Goal: Task Accomplishment & Management: Use online tool/utility

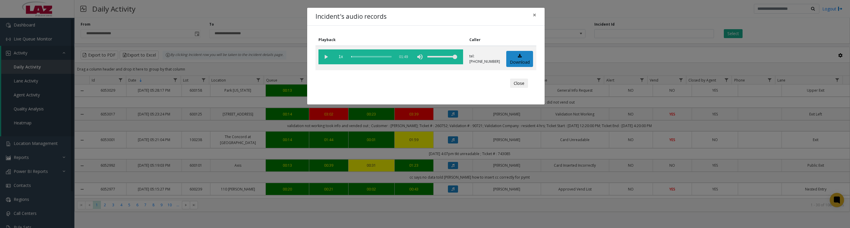
click at [327, 62] on vg-play-pause at bounding box center [325, 56] width 15 height 15
click at [326, 60] on vg-play-pause at bounding box center [325, 56] width 15 height 15
click at [324, 58] on vg-play-pause at bounding box center [325, 56] width 15 height 15
click at [325, 56] on vg-play-pause at bounding box center [325, 56] width 15 height 15
click at [513, 88] on button "Close" at bounding box center [519, 84] width 18 height 10
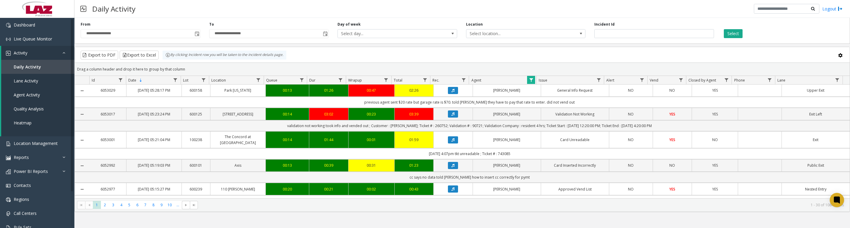
click at [452, 167] on icon "Data table" at bounding box center [453, 166] width 3 height 4
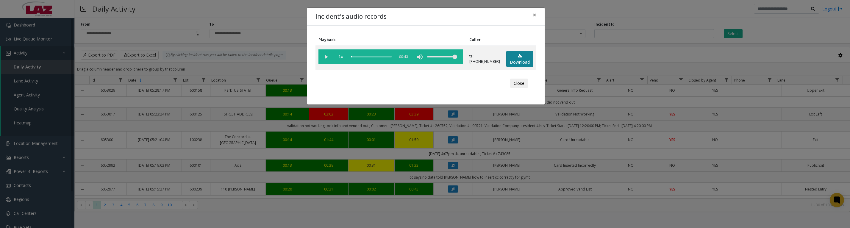
click at [516, 67] on link "Download" at bounding box center [519, 59] width 27 height 16
click at [325, 60] on vg-play-pause at bounding box center [325, 56] width 15 height 15
click at [522, 88] on button "Close" at bounding box center [519, 84] width 18 height 10
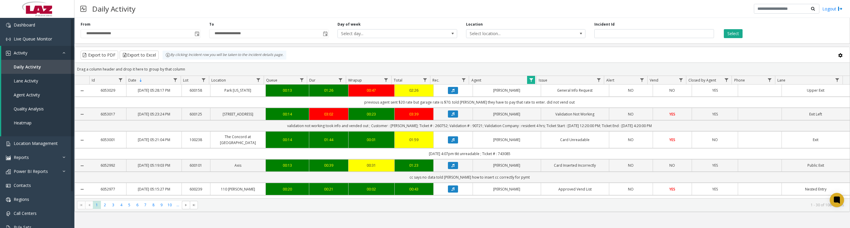
click at [531, 82] on span "Data table" at bounding box center [531, 80] width 5 height 5
click at [544, 166] on button "Clear" at bounding box center [544, 163] width 24 height 13
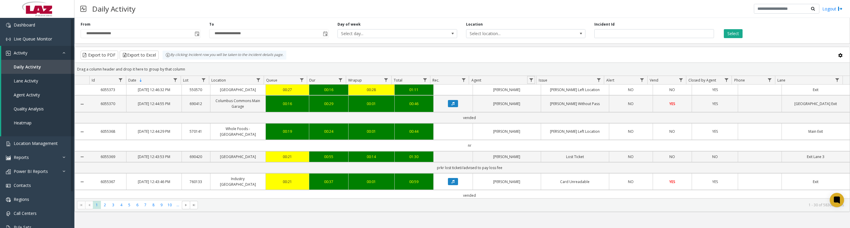
click at [532, 80] on span "Data table" at bounding box center [531, 80] width 5 height 5
click at [543, 113] on input "Agent Filter" at bounding box center [557, 109] width 51 height 10
type input "****"
click button "Filter" at bounding box center [570, 163] width 24 height 13
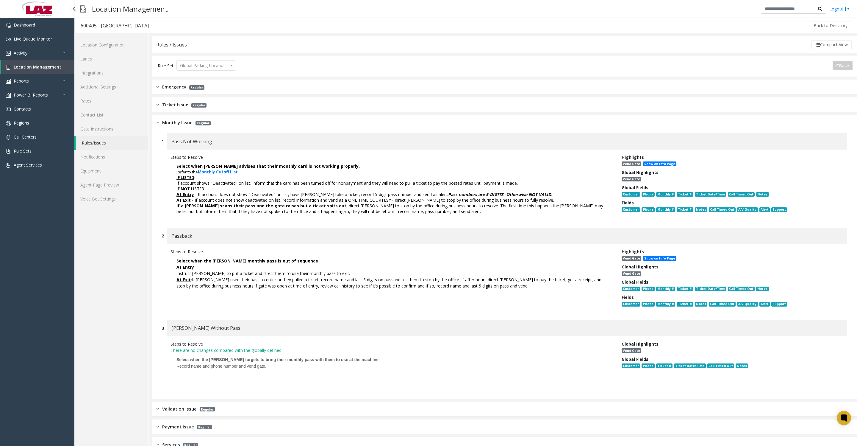
click at [23, 70] on span "Location Management" at bounding box center [38, 67] width 48 height 6
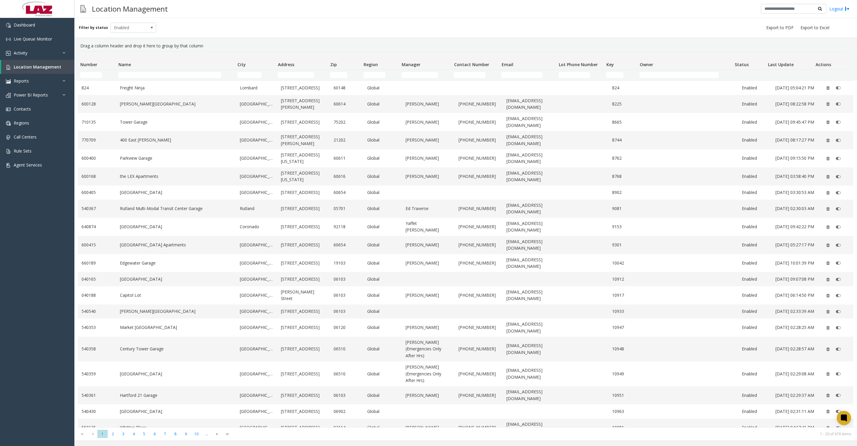
click at [190, 79] on td "Name Filter" at bounding box center [175, 75] width 119 height 11
click at [190, 77] on input "Name Filter" at bounding box center [169, 75] width 103 height 6
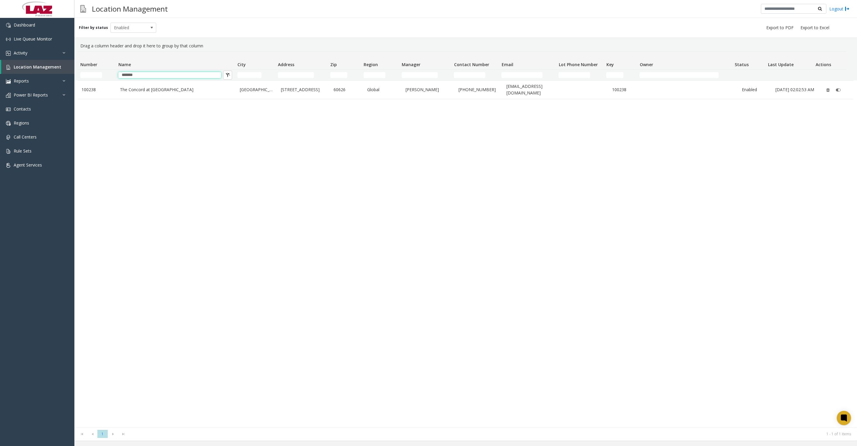
type input "*******"
click at [181, 89] on link "The Concord at Sheridan" at bounding box center [176, 89] width 113 height 7
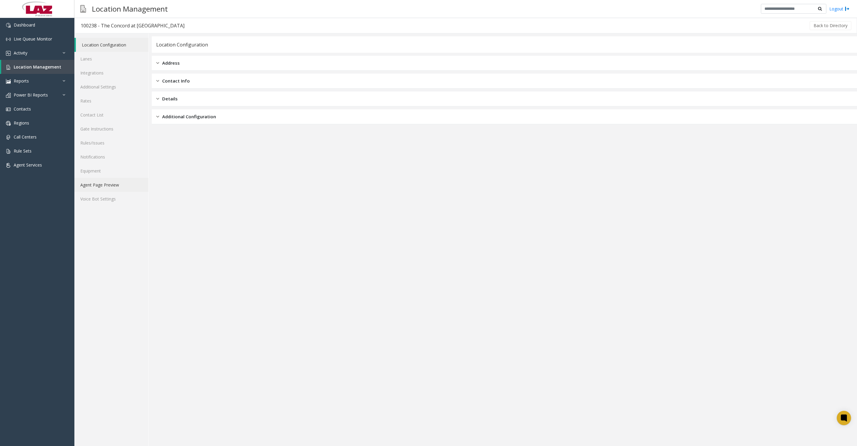
click at [118, 192] on link "Agent Page Preview" at bounding box center [111, 185] width 74 height 14
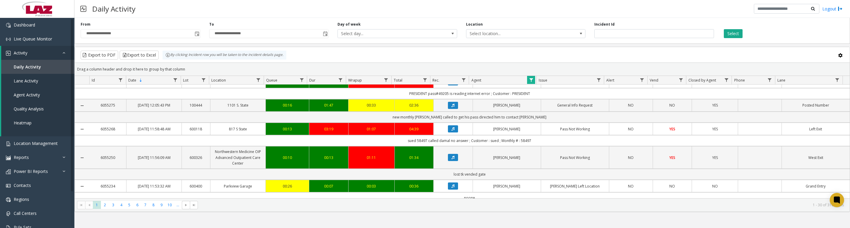
scroll to position [197, 0]
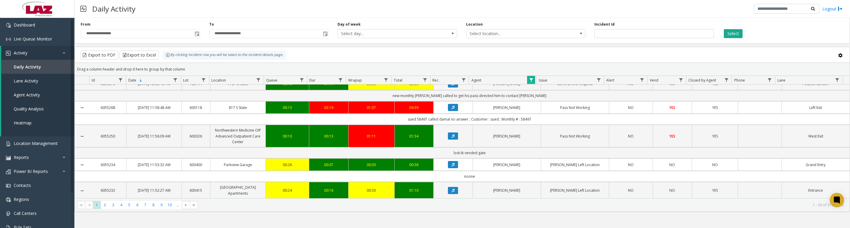
click at [452, 86] on icon "Data table" at bounding box center [453, 84] width 3 height 4
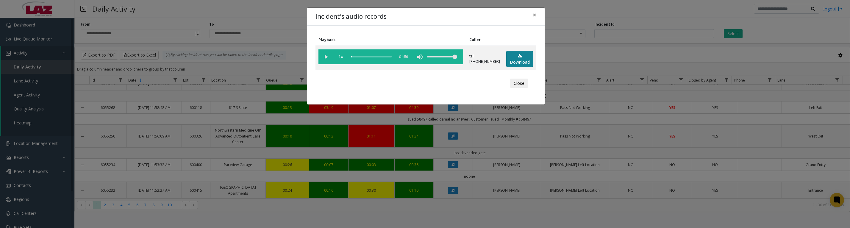
click at [516, 66] on link "Download" at bounding box center [519, 59] width 27 height 16
click at [522, 88] on button "Close" at bounding box center [519, 84] width 18 height 10
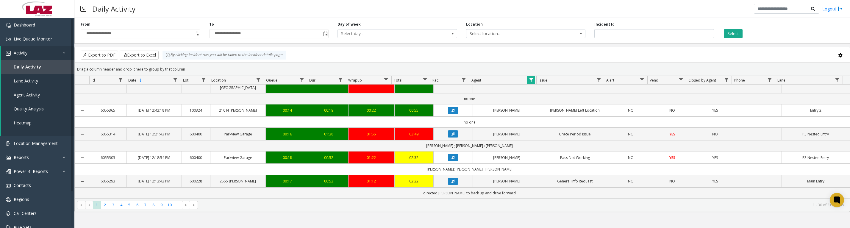
scroll to position [74, 0]
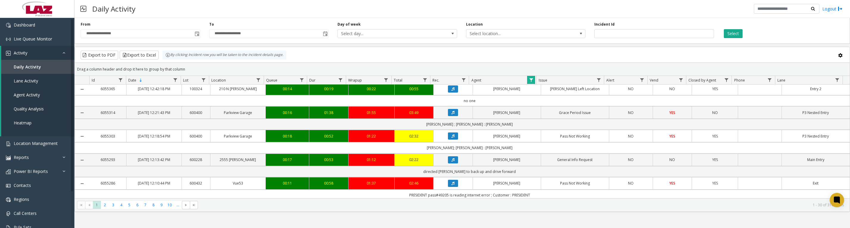
click at [452, 114] on icon "Data table" at bounding box center [453, 113] width 3 height 4
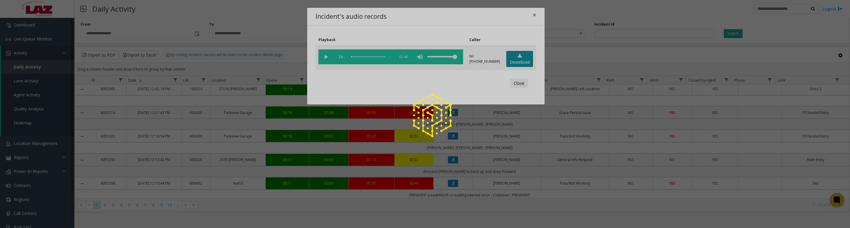
click at [513, 64] on link "Download" at bounding box center [519, 59] width 27 height 16
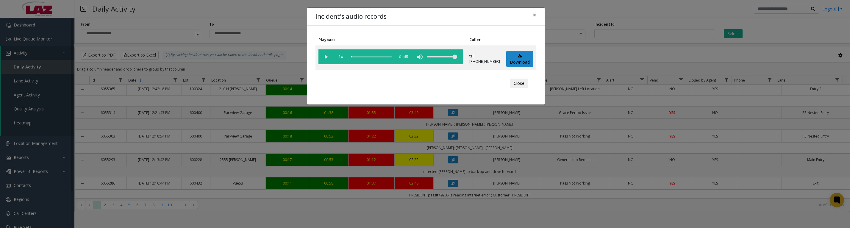
click at [515, 88] on button "Close" at bounding box center [519, 84] width 18 height 10
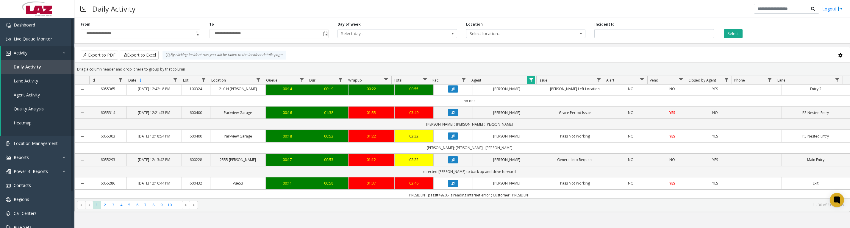
click at [452, 114] on icon "Data table" at bounding box center [453, 113] width 3 height 4
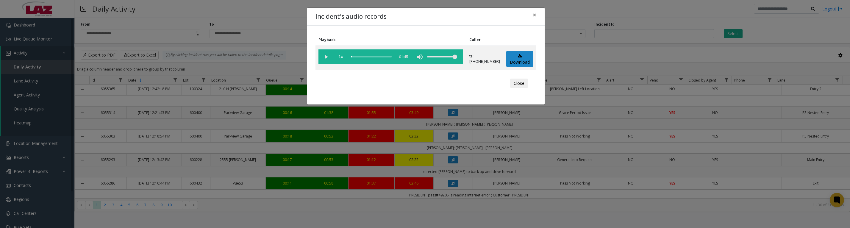
click at [328, 56] on vg-play-pause at bounding box center [325, 56] width 15 height 15
click at [323, 55] on vg-play-pause at bounding box center [325, 56] width 15 height 15
click at [514, 85] on button "Close" at bounding box center [519, 84] width 18 height 10
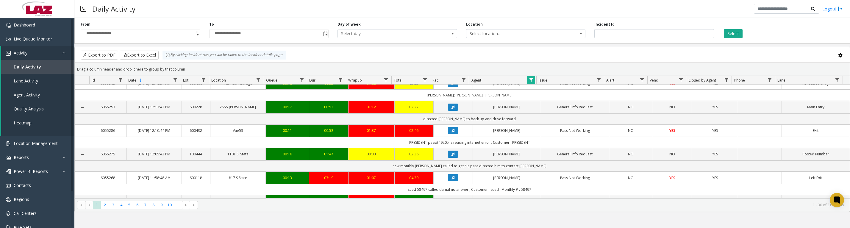
scroll to position [149, 0]
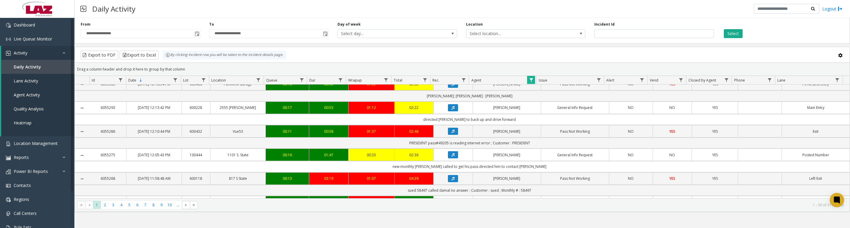
click at [452, 157] on icon "Data table" at bounding box center [453, 155] width 3 height 4
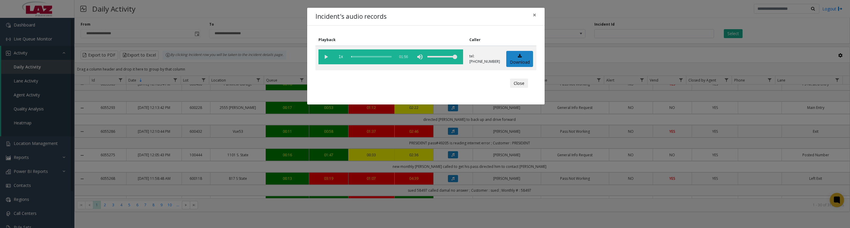
click at [324, 61] on vg-play-pause at bounding box center [325, 56] width 15 height 15
click at [513, 85] on button "Close" at bounding box center [519, 84] width 18 height 10
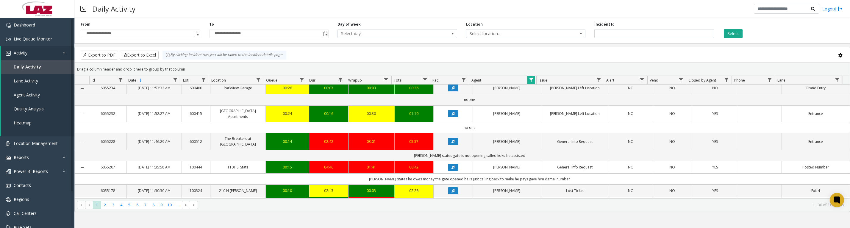
scroll to position [372, 0]
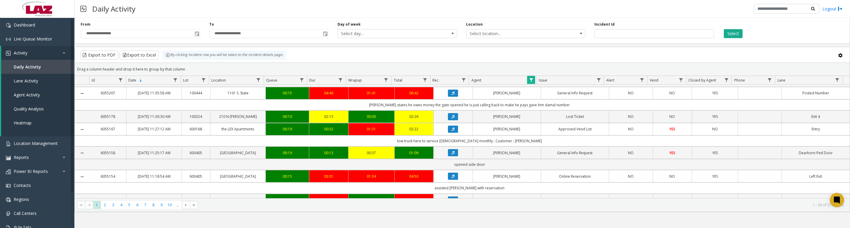
click at [452, 118] on icon "Data table" at bounding box center [453, 117] width 3 height 4
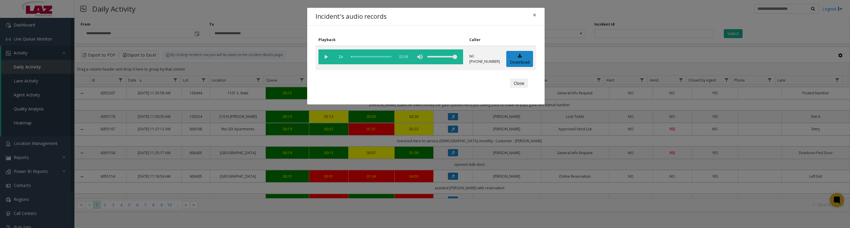
click at [325, 56] on vg-play-pause at bounding box center [325, 56] width 15 height 15
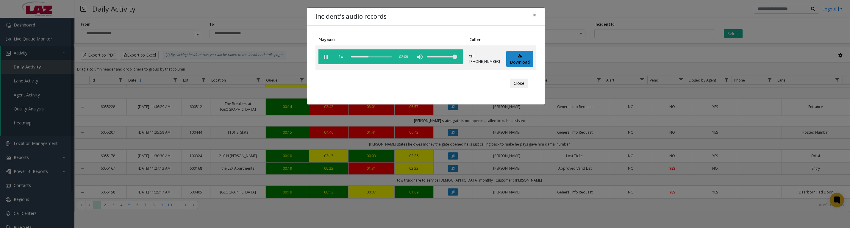
drag, startPoint x: 514, startPoint y: 88, endPoint x: 490, endPoint y: 120, distance: 40.2
click at [514, 88] on button "Close" at bounding box center [519, 84] width 18 height 10
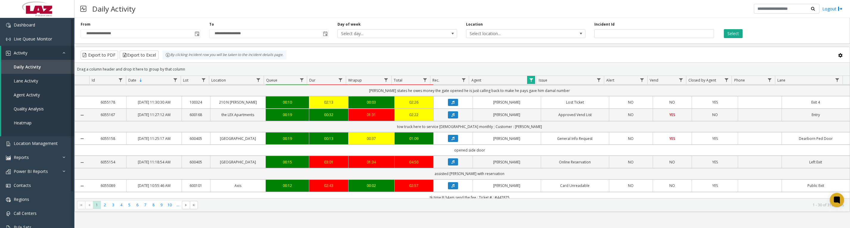
scroll to position [446, 0]
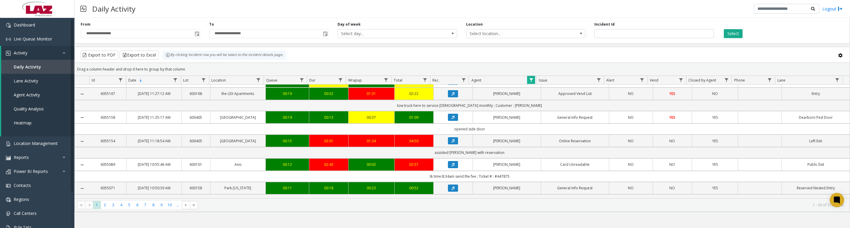
click at [531, 82] on span "Data table" at bounding box center [531, 80] width 5 height 5
click at [543, 164] on button "Clear" at bounding box center [544, 163] width 24 height 13
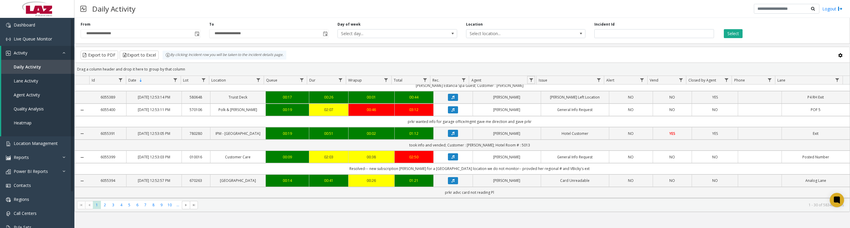
click at [530, 82] on span "Data table" at bounding box center [531, 80] width 5 height 5
click at [544, 109] on input "Agent Filter" at bounding box center [557, 109] width 51 height 10
type input "******"
click button "Filter" at bounding box center [570, 163] width 24 height 13
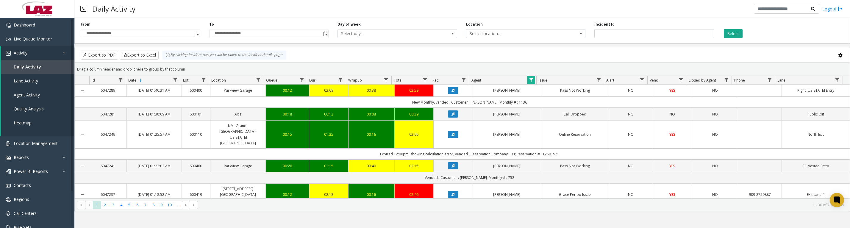
click at [448, 94] on button "Data table" at bounding box center [453, 90] width 10 height 7
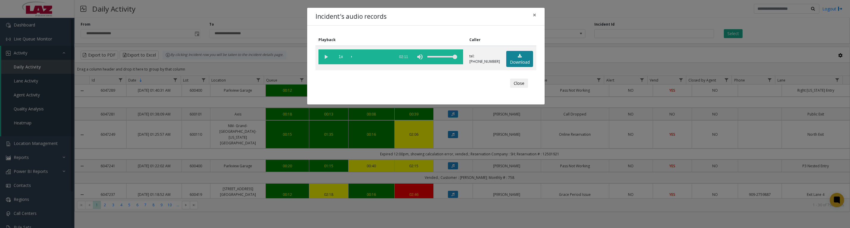
click at [521, 63] on link "Download" at bounding box center [519, 59] width 27 height 16
click at [327, 58] on vg-play-pause at bounding box center [325, 56] width 15 height 15
drag, startPoint x: 355, startPoint y: 59, endPoint x: 421, endPoint y: 63, distance: 66.5
click at [421, 63] on vg-controls "1x 02:11" at bounding box center [390, 56] width 145 height 15
drag, startPoint x: 356, startPoint y: 59, endPoint x: 391, endPoint y: 59, distance: 35.4
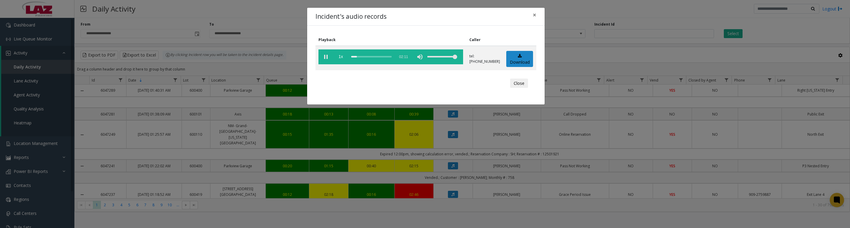
click at [322, 58] on vg-play-pause at bounding box center [325, 56] width 15 height 15
drag, startPoint x: 353, startPoint y: 59, endPoint x: 393, endPoint y: 61, distance: 40.5
click at [391, 60] on vg-controls "1x 02:11" at bounding box center [390, 56] width 145 height 15
click at [324, 57] on vg-play-pause at bounding box center [325, 56] width 15 height 15
click at [324, 61] on vg-play-pause at bounding box center [325, 56] width 15 height 15
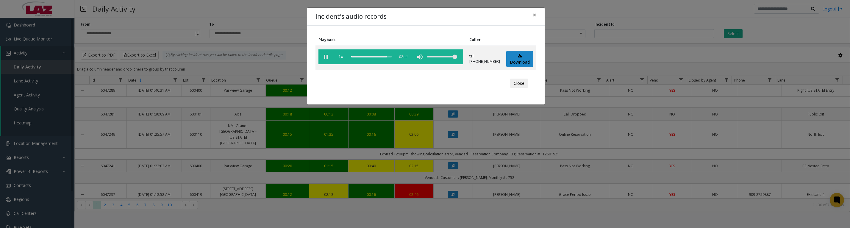
click at [326, 57] on vg-play-pause at bounding box center [325, 56] width 15 height 15
click at [515, 88] on button "Close" at bounding box center [519, 84] width 18 height 10
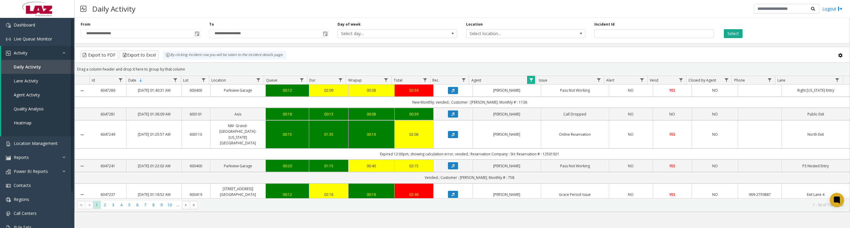
click at [452, 136] on icon "Data table" at bounding box center [453, 135] width 3 height 4
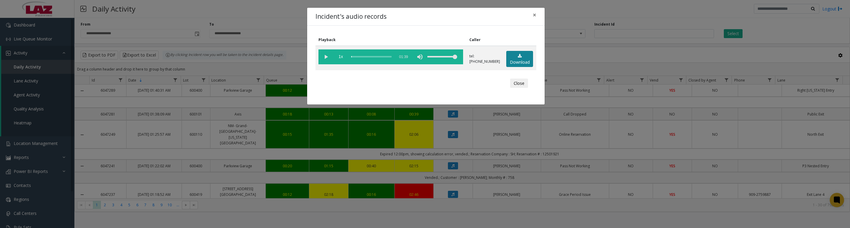
click at [509, 65] on link "Download" at bounding box center [519, 59] width 27 height 16
click at [328, 60] on vg-play-pause at bounding box center [325, 56] width 15 height 15
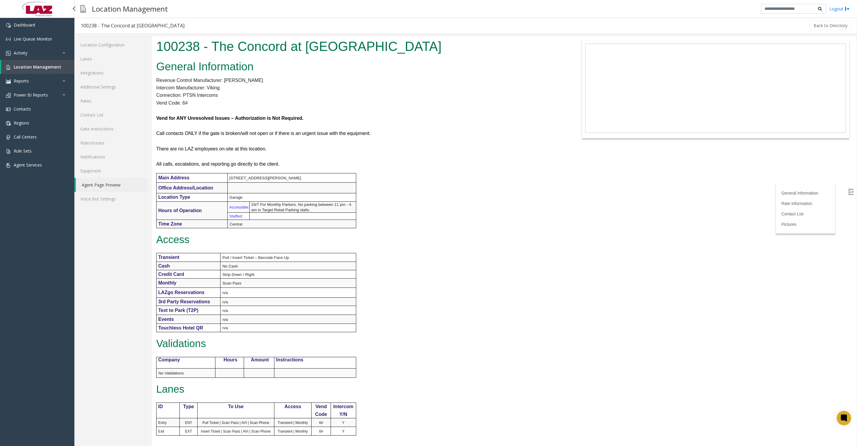
click at [13, 71] on link "Location Management" at bounding box center [37, 67] width 73 height 14
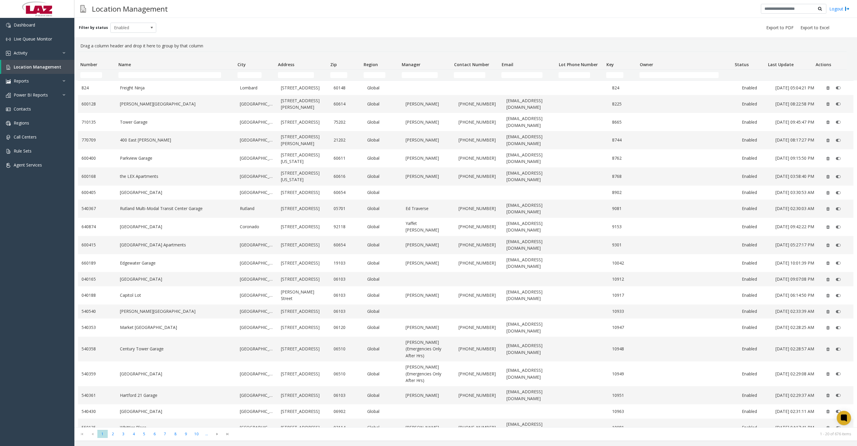
click at [145, 72] on td "Name Filter" at bounding box center [175, 75] width 119 height 11
click at [166, 71] on td "Name Filter" at bounding box center [175, 75] width 119 height 11
click at [187, 69] on th "Name" at bounding box center [175, 61] width 119 height 18
click at [129, 76] on input "Name Filter" at bounding box center [169, 75] width 103 height 6
type input "*******"
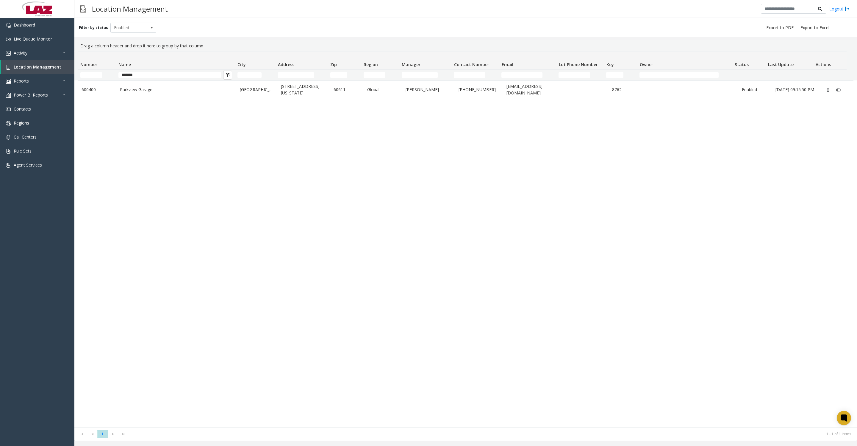
click at [147, 99] on td "Parkview Garage" at bounding box center [176, 90] width 120 height 18
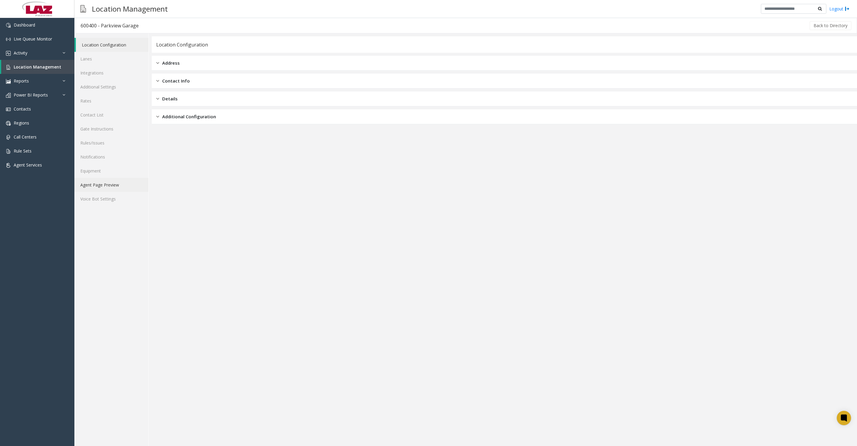
click at [113, 192] on link "Agent Page Preview" at bounding box center [111, 185] width 74 height 14
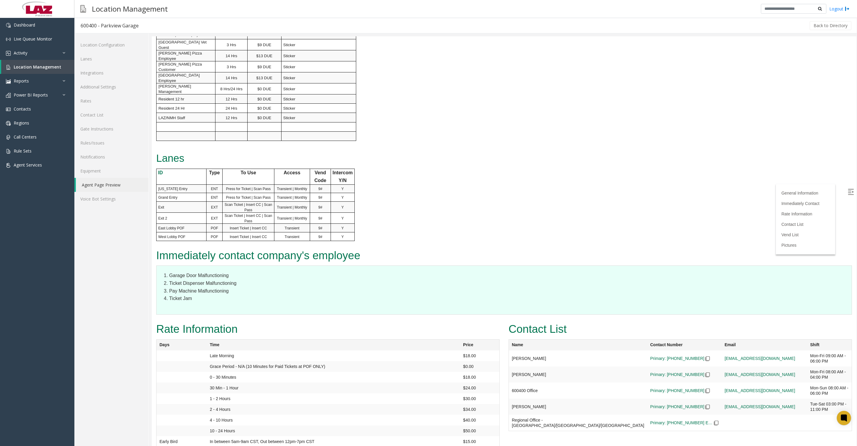
scroll to position [595, 0]
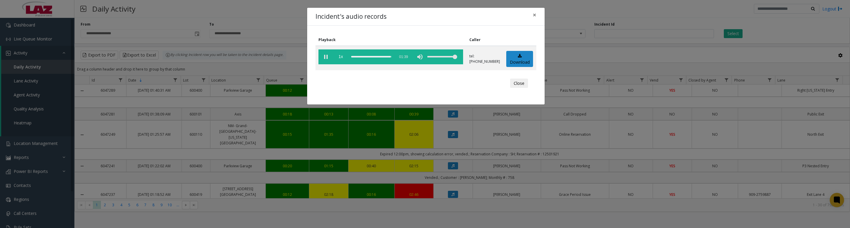
click at [513, 88] on button "Close" at bounding box center [519, 84] width 18 height 10
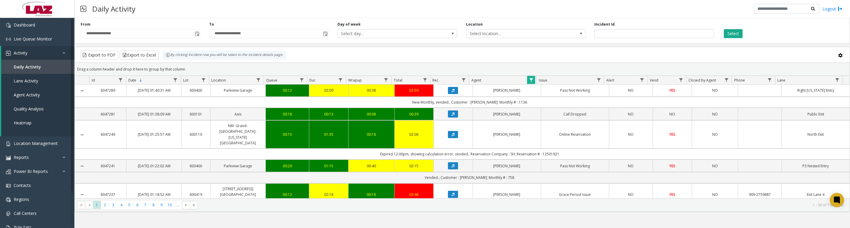
scroll to position [74, 0]
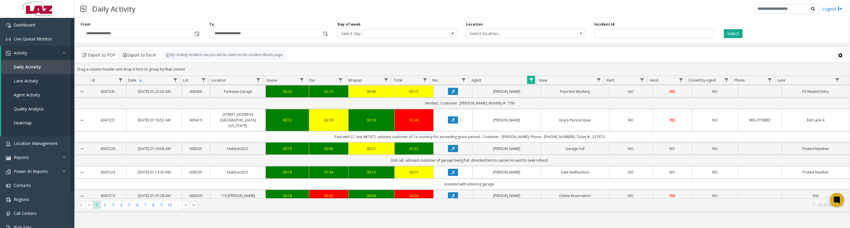
click at [450, 124] on button "Data table" at bounding box center [453, 119] width 10 height 7
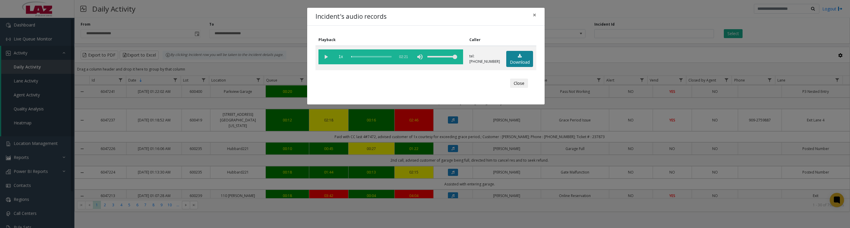
click at [513, 65] on link "Download" at bounding box center [519, 59] width 27 height 16
click at [326, 58] on vg-play-pause at bounding box center [325, 56] width 15 height 15
click at [522, 88] on button "Close" at bounding box center [519, 84] width 18 height 10
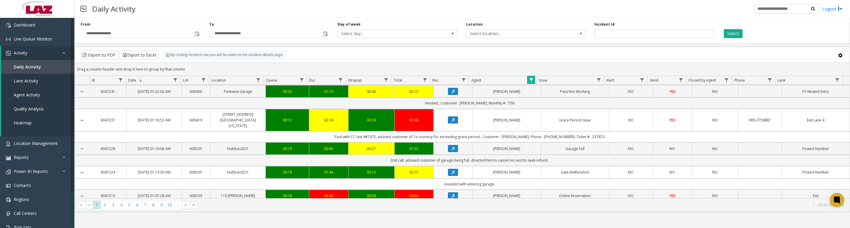
click at [530, 82] on span "Data table" at bounding box center [531, 80] width 5 height 5
click at [546, 162] on button "Clear" at bounding box center [544, 163] width 24 height 13
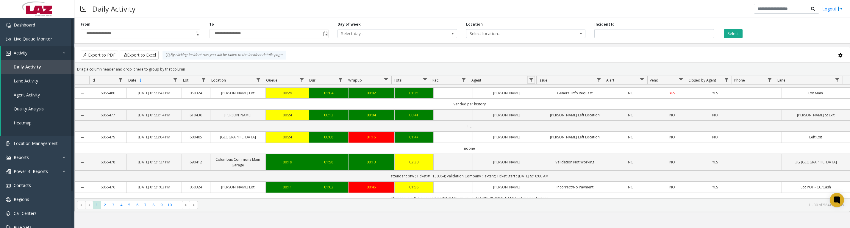
click at [532, 82] on span "Data table" at bounding box center [531, 80] width 5 height 5
click at [538, 110] on input "Agent Filter" at bounding box center [557, 109] width 51 height 10
type input "****"
click button "Filter" at bounding box center [570, 163] width 24 height 13
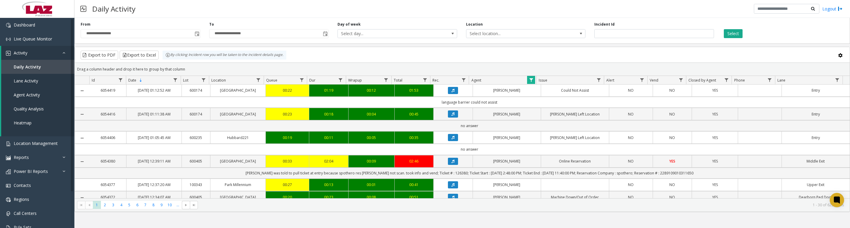
click at [453, 94] on button "Data table" at bounding box center [453, 90] width 10 height 7
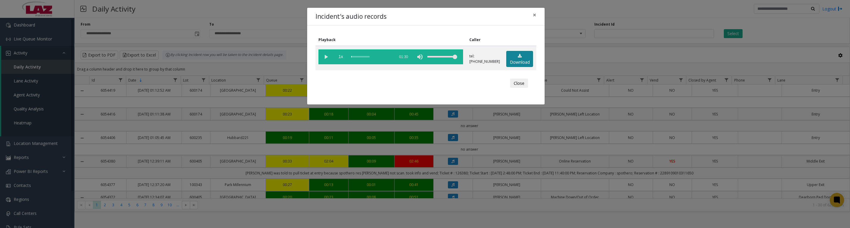
click at [523, 61] on link "Download" at bounding box center [519, 59] width 27 height 16
click at [324, 59] on vg-play-pause at bounding box center [325, 56] width 15 height 15
click at [327, 57] on vg-play-pause at bounding box center [325, 56] width 15 height 15
click at [521, 87] on button "Close" at bounding box center [519, 84] width 18 height 10
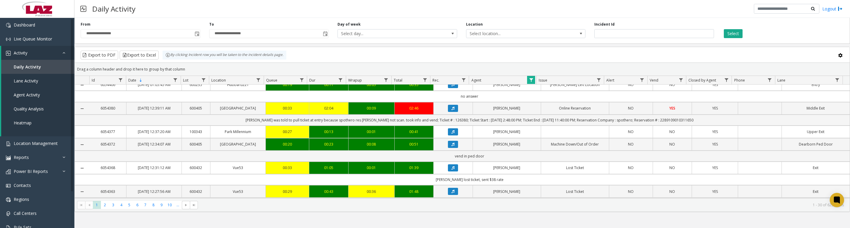
scroll to position [74, 0]
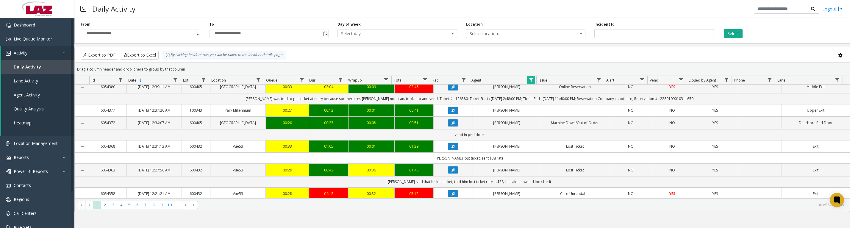
click at [453, 90] on button "Data table" at bounding box center [453, 86] width 10 height 7
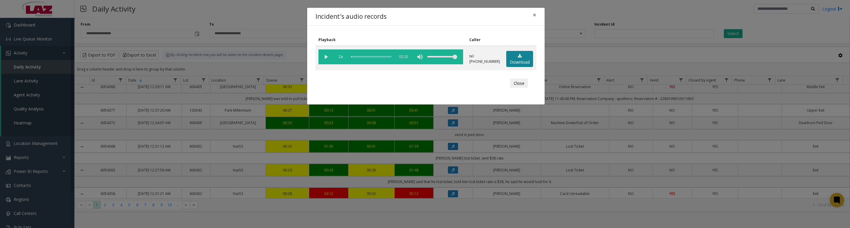
click at [513, 59] on link "Download" at bounding box center [519, 59] width 27 height 16
click at [324, 59] on vg-play-pause at bounding box center [325, 56] width 15 height 15
drag, startPoint x: 377, startPoint y: 59, endPoint x: 391, endPoint y: 63, distance: 14.0
click at [391, 62] on vg-controls "1x 02:25" at bounding box center [390, 56] width 145 height 15
click at [324, 57] on vg-play-pause at bounding box center [325, 56] width 15 height 15
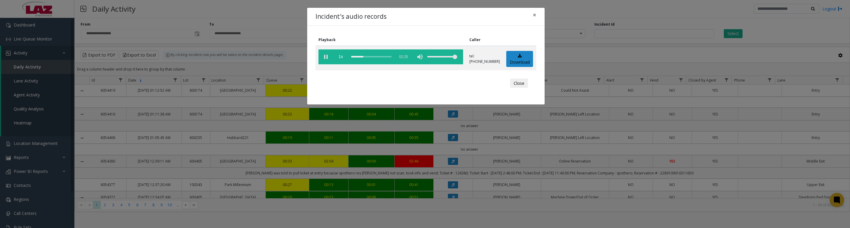
scroll to position [74, 0]
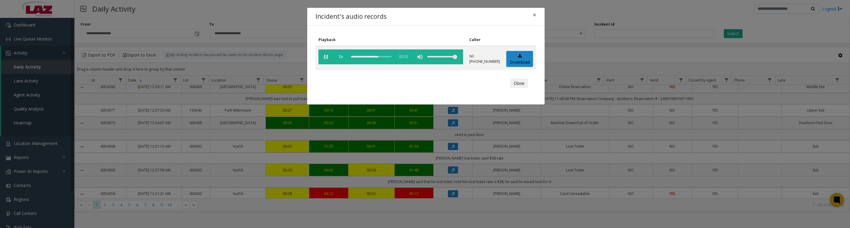
drag, startPoint x: 371, startPoint y: 57, endPoint x: 358, endPoint y: 54, distance: 13.0
drag, startPoint x: 371, startPoint y: 57, endPoint x: 355, endPoint y: 58, distance: 16.1
click at [355, 58] on div "scrub bar" at bounding box center [371, 56] width 40 height 15
click at [322, 59] on vg-play-pause at bounding box center [325, 56] width 15 height 15
click at [521, 88] on button "Close" at bounding box center [519, 84] width 18 height 10
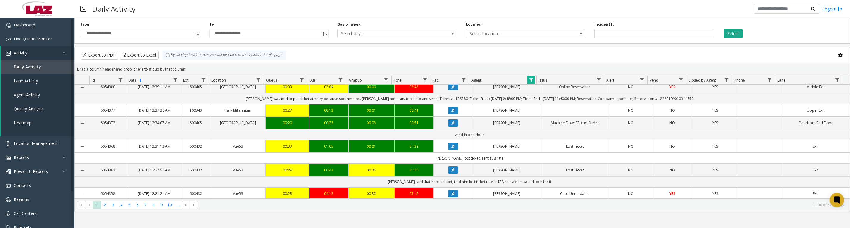
click at [452, 125] on icon "Data table" at bounding box center [453, 123] width 3 height 4
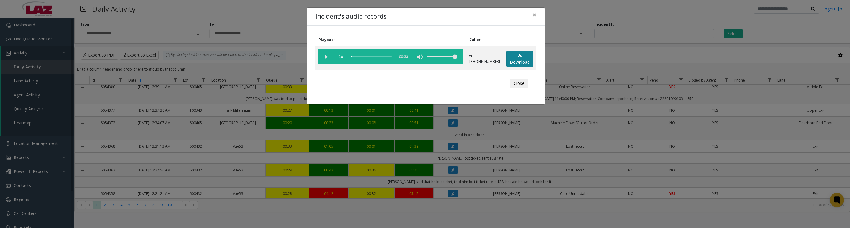
click at [509, 58] on link "Download" at bounding box center [519, 59] width 27 height 16
click at [326, 60] on vg-play-pause at bounding box center [325, 56] width 15 height 15
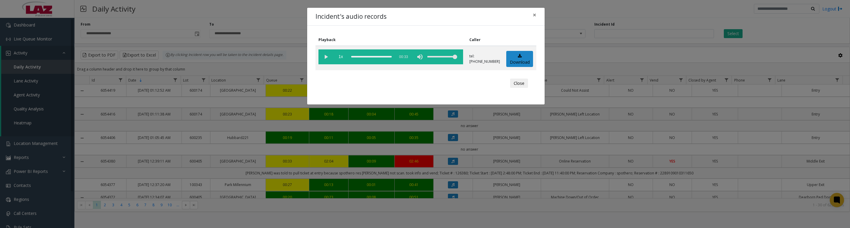
scroll to position [74, 0]
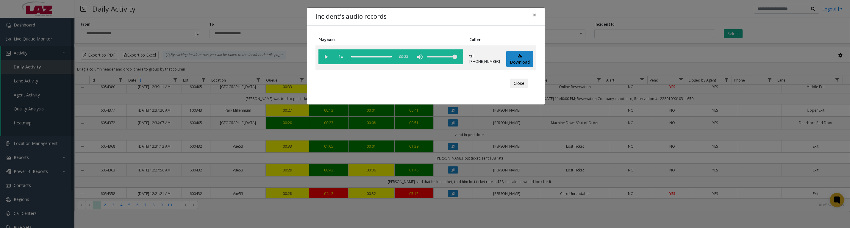
click at [518, 88] on button "Close" at bounding box center [519, 84] width 18 height 10
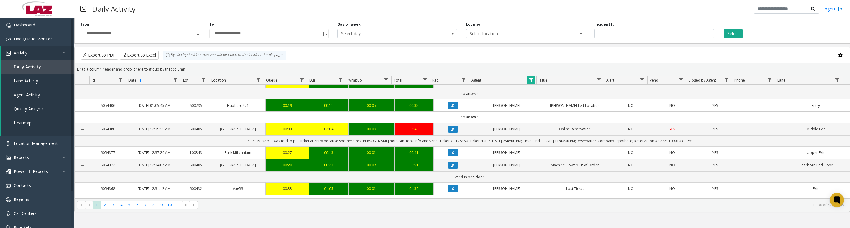
scroll to position [0, 0]
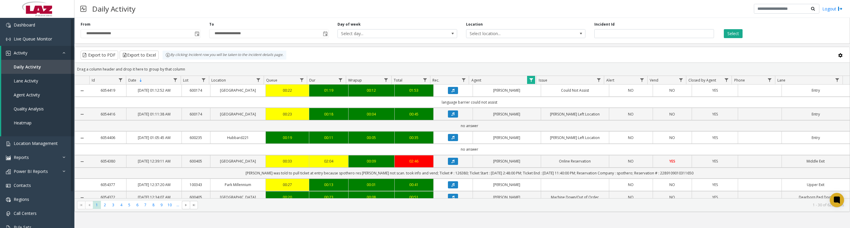
click at [530, 80] on span "Data table" at bounding box center [531, 80] width 5 height 5
click at [543, 162] on button "Clear" at bounding box center [544, 163] width 24 height 13
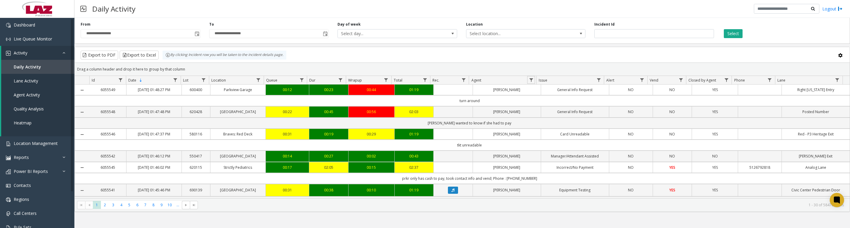
click at [529, 82] on link "Data table" at bounding box center [531, 80] width 8 height 8
type input "****"
click button "Filter" at bounding box center [570, 163] width 24 height 13
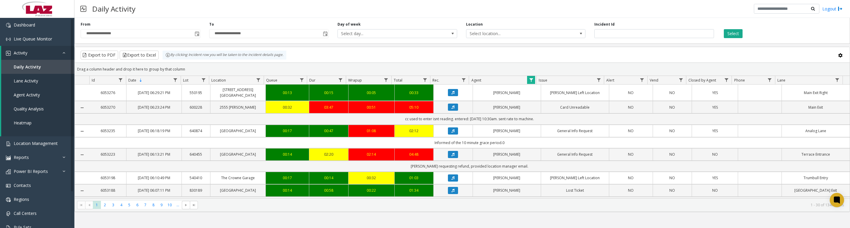
click at [452, 109] on icon "Data table" at bounding box center [453, 107] width 3 height 4
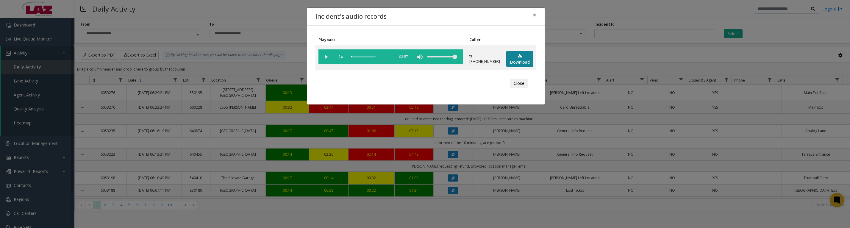
click at [510, 60] on link "Download" at bounding box center [519, 59] width 27 height 16
click at [322, 57] on vg-play-pause at bounding box center [325, 56] width 15 height 15
click at [328, 62] on vg-play-pause at bounding box center [325, 56] width 15 height 15
click at [517, 88] on button "Close" at bounding box center [519, 84] width 18 height 10
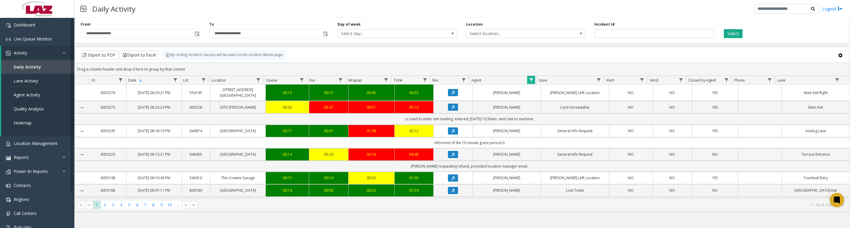
click at [530, 82] on span "Data table" at bounding box center [531, 80] width 5 height 5
click at [538, 163] on button "Clear" at bounding box center [544, 163] width 24 height 13
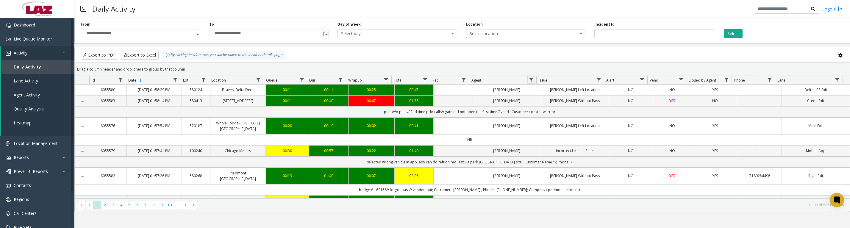
click at [530, 82] on span "Data table" at bounding box center [531, 80] width 5 height 5
click at [541, 110] on input "Agent Filter" at bounding box center [557, 109] width 51 height 10
type input "****"
click button "Filter" at bounding box center [570, 163] width 24 height 13
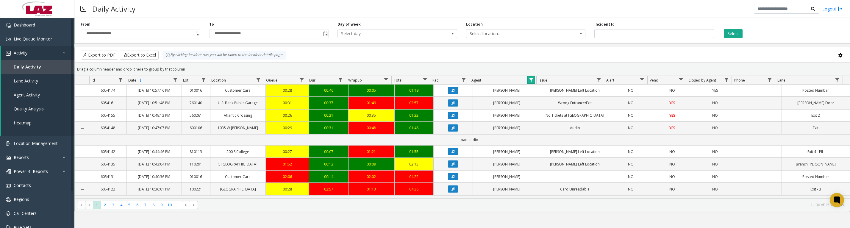
click at [531, 82] on span "Data table" at bounding box center [531, 80] width 5 height 5
click at [544, 167] on button "Clear" at bounding box center [544, 163] width 24 height 13
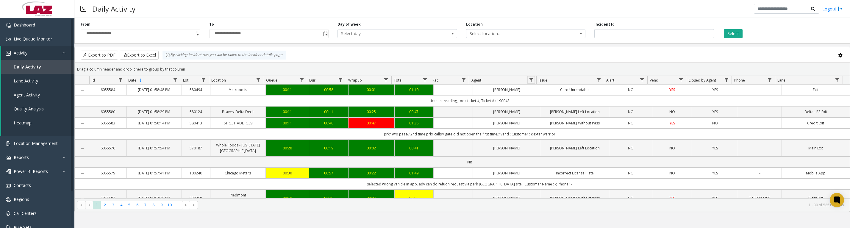
click at [530, 82] on span "Data table" at bounding box center [531, 80] width 5 height 5
click at [539, 111] on input "Agent Filter" at bounding box center [557, 109] width 51 height 10
type input "*****"
click button "Filter" at bounding box center [570, 163] width 24 height 13
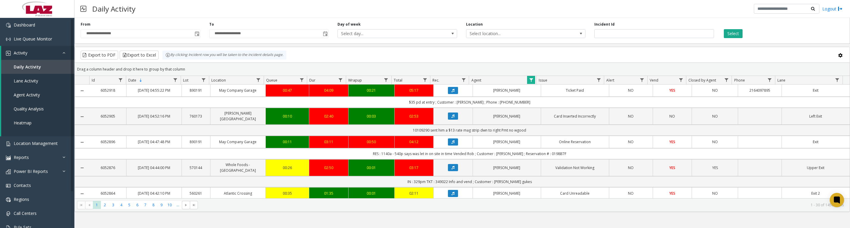
click at [448, 120] on button "Data table" at bounding box center [453, 116] width 10 height 7
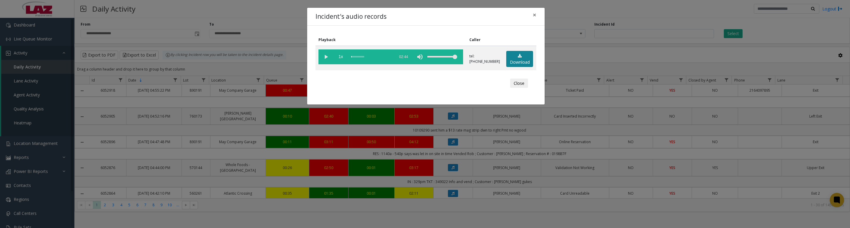
click at [518, 58] on icon at bounding box center [520, 56] width 4 height 4
click at [324, 57] on vg-play-pause at bounding box center [325, 56] width 15 height 15
click at [513, 86] on button "Close" at bounding box center [519, 84] width 18 height 10
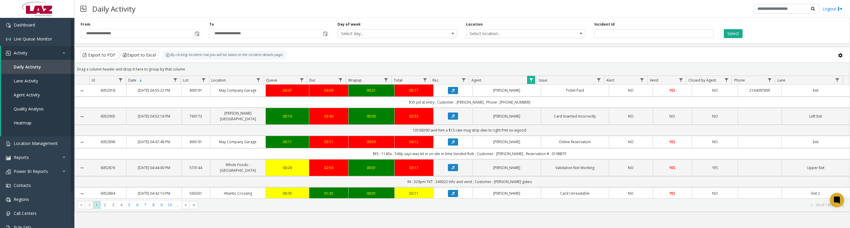
click at [533, 82] on span "Data table" at bounding box center [531, 80] width 5 height 5
click at [540, 165] on button "Clear" at bounding box center [544, 163] width 24 height 13
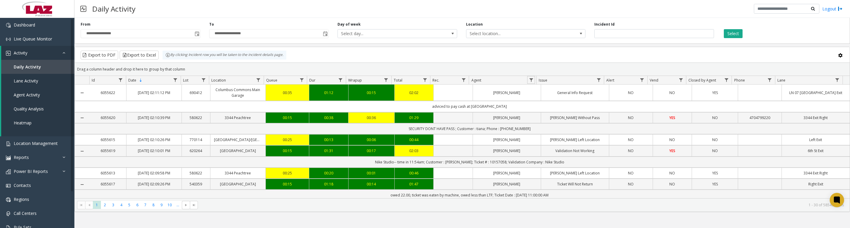
click at [533, 82] on span "Data table" at bounding box center [531, 80] width 5 height 5
click at [538, 109] on input "Agent Filter" at bounding box center [557, 109] width 51 height 10
type input "*****"
click button "Filter" at bounding box center [570, 163] width 24 height 13
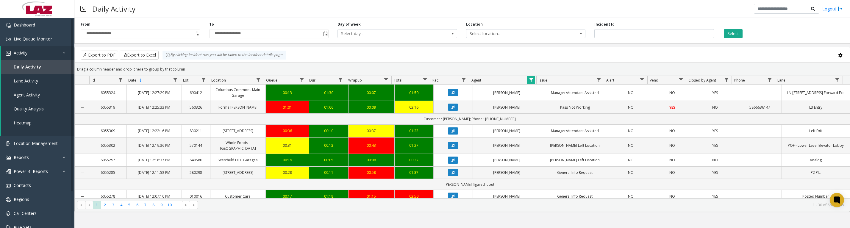
click at [452, 109] on icon "Data table" at bounding box center [453, 107] width 3 height 4
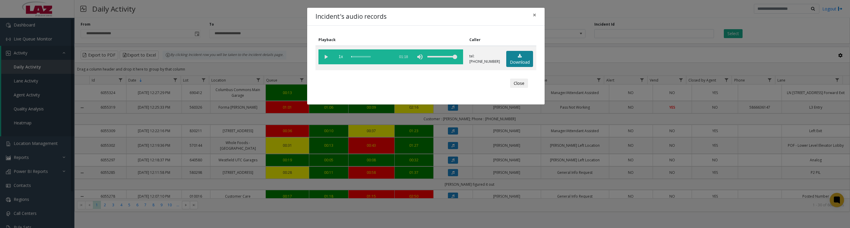
click at [518, 58] on icon at bounding box center [520, 56] width 4 height 4
click at [321, 59] on vg-play-pause at bounding box center [325, 56] width 15 height 15
click at [520, 88] on button "Close" at bounding box center [519, 84] width 18 height 10
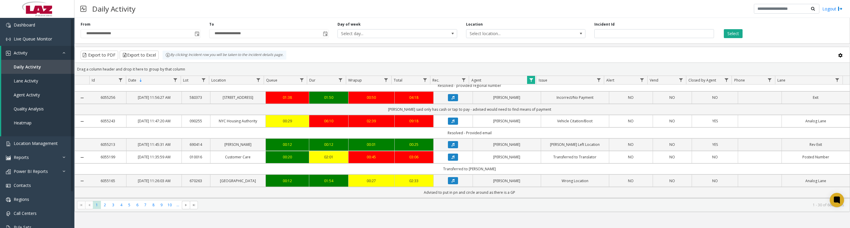
scroll to position [149, 0]
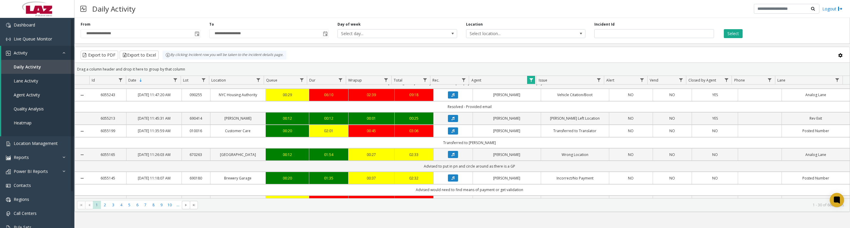
click at [453, 75] on button "Data table" at bounding box center [453, 71] width 10 height 7
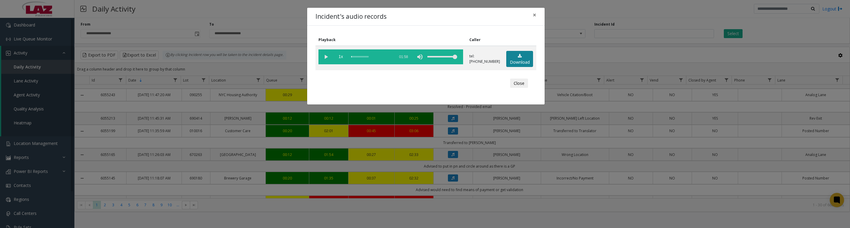
click at [521, 57] on link "Download" at bounding box center [519, 59] width 27 height 16
click at [324, 61] on vg-play-pause at bounding box center [325, 56] width 15 height 15
click at [326, 55] on vg-play-pause at bounding box center [325, 56] width 15 height 15
click at [512, 87] on button "Close" at bounding box center [519, 84] width 18 height 10
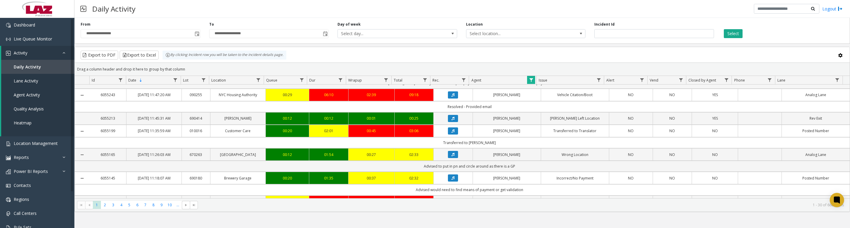
click at [533, 82] on span "Data table" at bounding box center [531, 80] width 5 height 5
click at [541, 164] on button "Clear" at bounding box center [544, 163] width 24 height 13
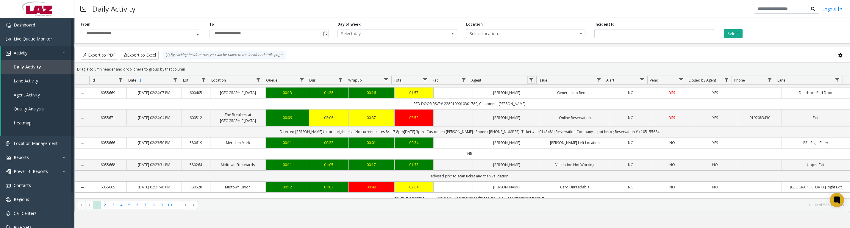
click at [528, 84] on link "Data table" at bounding box center [531, 80] width 8 height 8
click at [535, 109] on input "Agent Filter" at bounding box center [557, 109] width 51 height 10
type input "*****"
click button "Filter" at bounding box center [570, 163] width 24 height 13
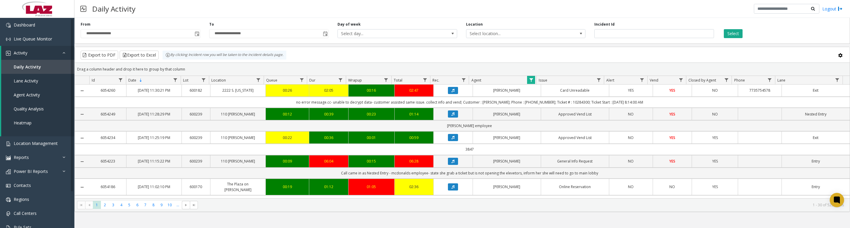
click at [452, 139] on icon "Data table" at bounding box center [453, 138] width 3 height 4
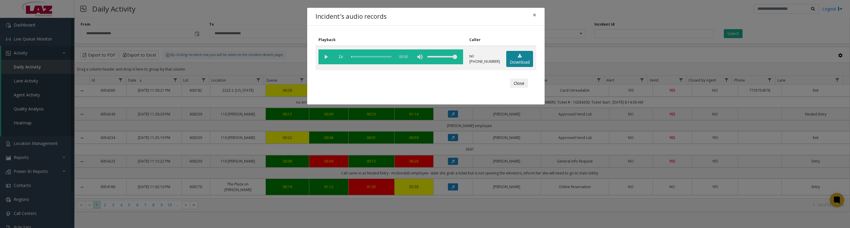
click at [522, 54] on link "Download" at bounding box center [519, 59] width 27 height 16
click at [326, 59] on vg-play-pause at bounding box center [325, 56] width 15 height 15
click at [522, 88] on button "Close" at bounding box center [519, 84] width 18 height 10
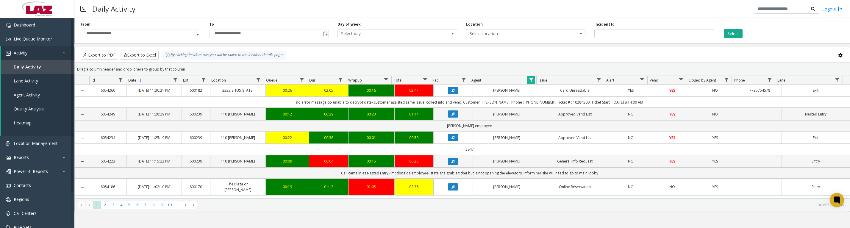
click at [452, 116] on icon "Data table" at bounding box center [453, 114] width 3 height 4
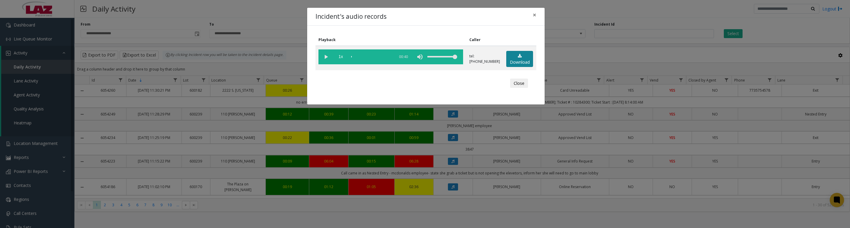
click at [512, 61] on link "Download" at bounding box center [519, 59] width 27 height 16
click at [325, 57] on vg-play-pause at bounding box center [325, 56] width 15 height 15
click at [525, 88] on button "Close" at bounding box center [519, 84] width 18 height 10
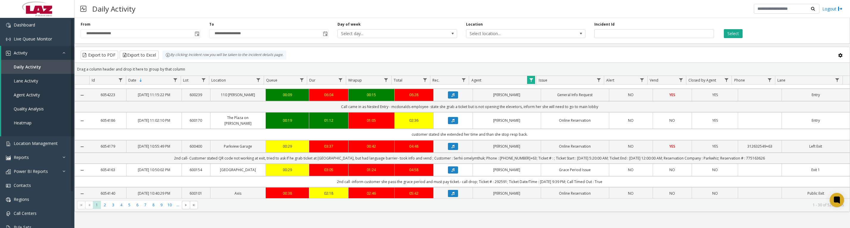
scroll to position [149, 0]
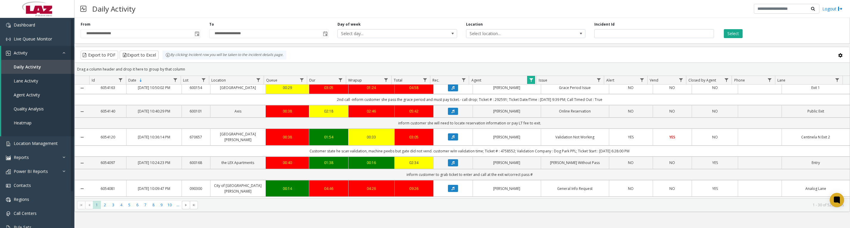
click at [454, 91] on button "Data table" at bounding box center [453, 87] width 10 height 7
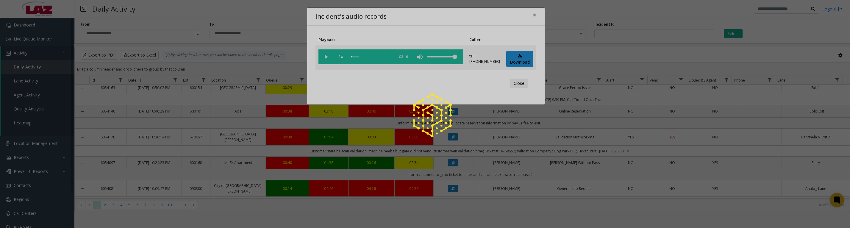
click at [510, 62] on div at bounding box center [425, 114] width 850 height 228
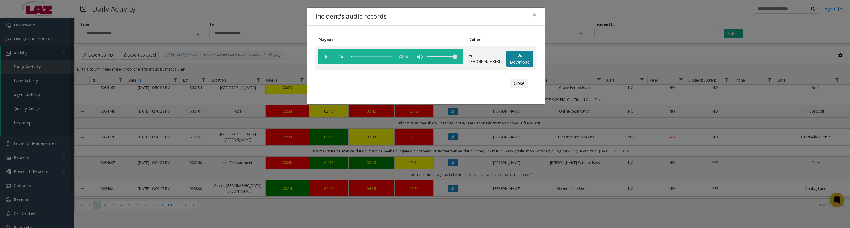
click at [519, 64] on link "Download" at bounding box center [519, 59] width 27 height 16
click at [323, 60] on vg-play-pause at bounding box center [325, 56] width 15 height 15
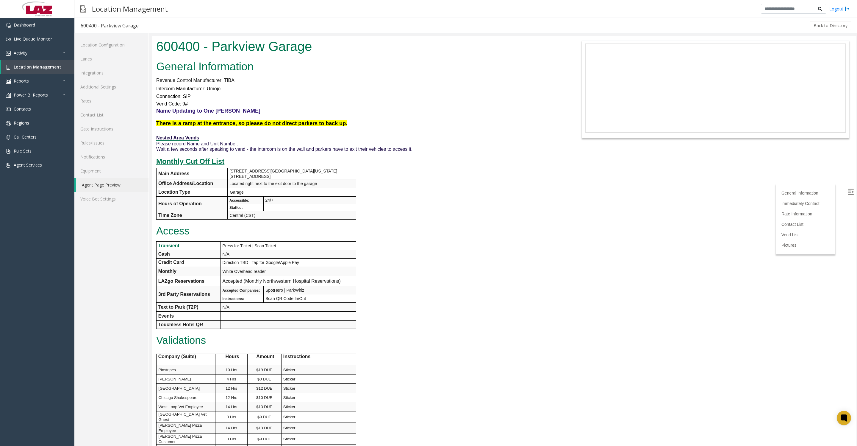
scroll to position [595, 0]
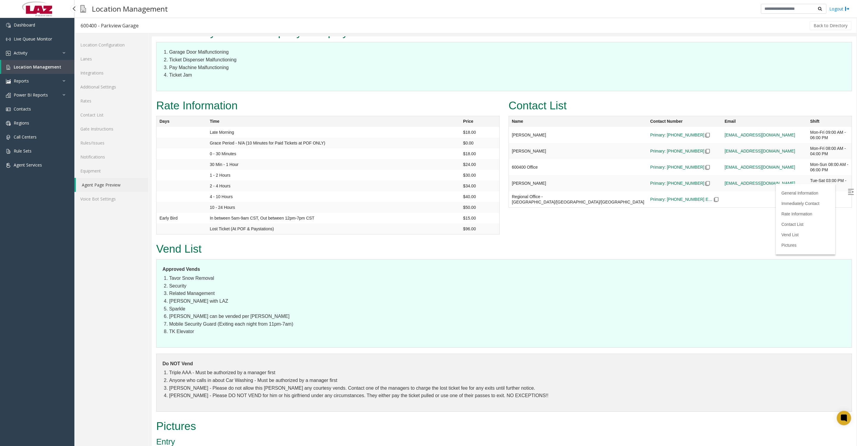
click at [43, 74] on link "Location Management" at bounding box center [37, 67] width 73 height 14
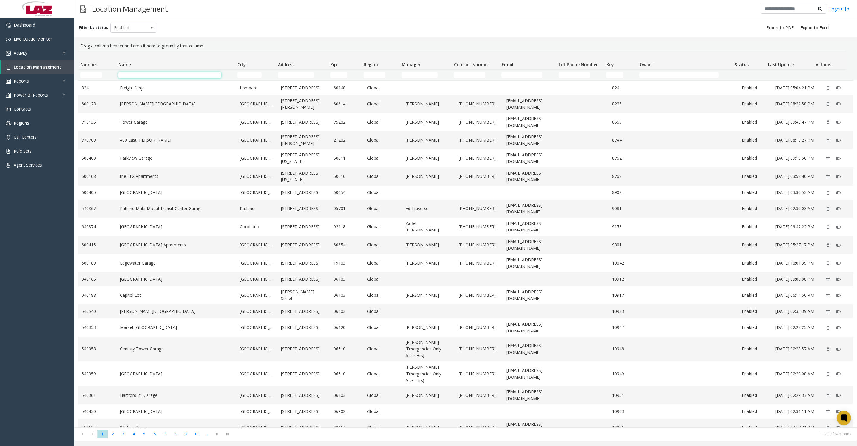
click at [140, 73] on input "Name Filter" at bounding box center [169, 75] width 103 height 6
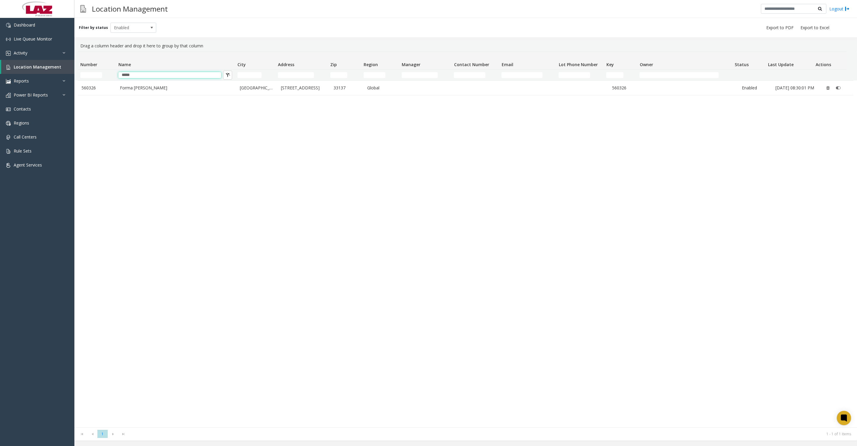
type input "*****"
click at [164, 90] on link "Forma Maria" at bounding box center [176, 88] width 113 height 7
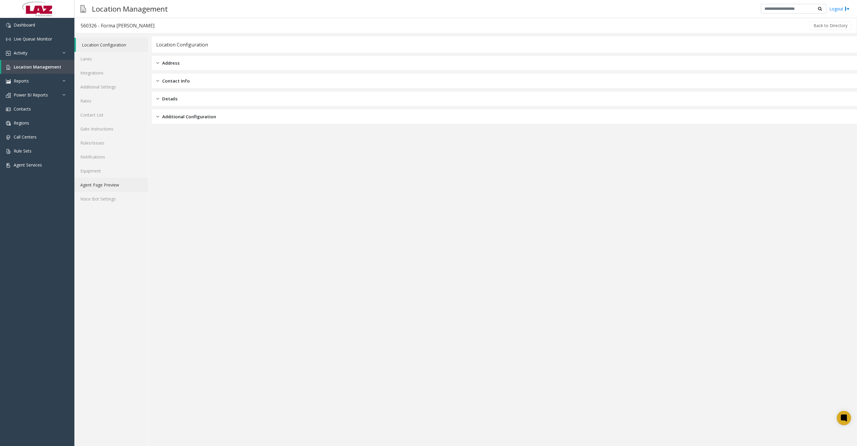
click at [120, 192] on link "Agent Page Preview" at bounding box center [111, 185] width 74 height 14
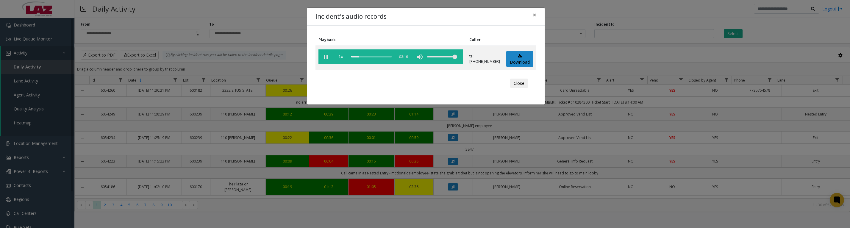
scroll to position [149, 0]
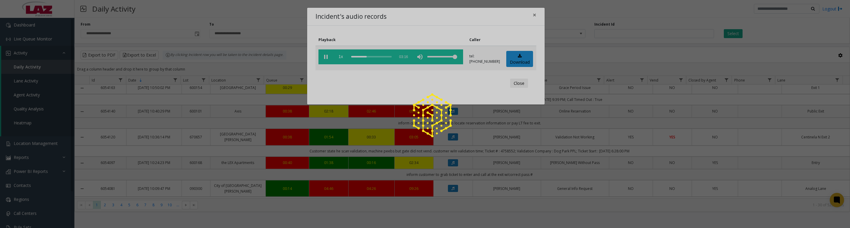
click at [321, 58] on app-root "**********" at bounding box center [425, 114] width 850 height 228
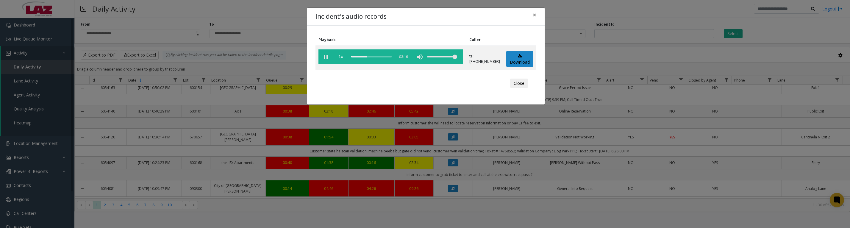
click at [519, 88] on button "Close" at bounding box center [519, 84] width 18 height 10
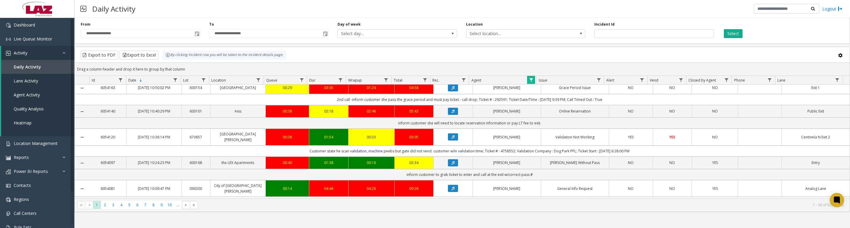
click at [532, 82] on span "Data table" at bounding box center [531, 80] width 5 height 5
click at [546, 166] on button "Clear" at bounding box center [544, 163] width 24 height 13
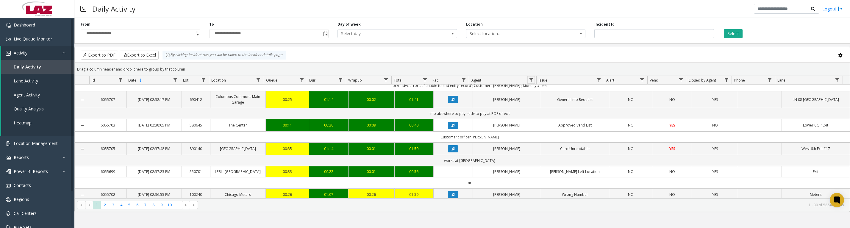
click at [531, 82] on span "Data table" at bounding box center [531, 80] width 5 height 5
click at [538, 108] on input "Agent Filter" at bounding box center [557, 109] width 51 height 10
type input "*******"
click button "Filter" at bounding box center [570, 163] width 24 height 13
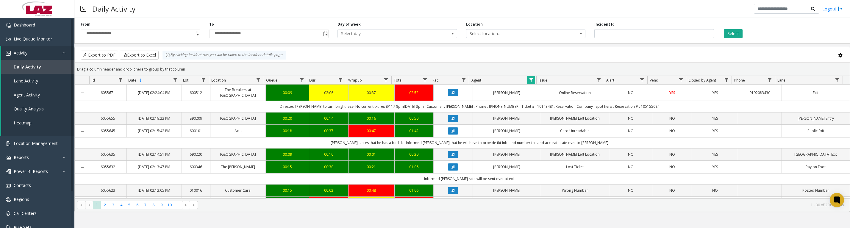
click at [452, 133] on icon "Data table" at bounding box center [453, 131] width 3 height 4
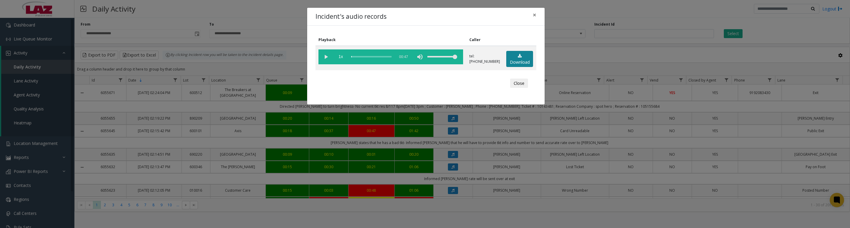
click at [510, 67] on link "Download" at bounding box center [519, 59] width 27 height 16
click at [513, 86] on button "Close" at bounding box center [519, 84] width 18 height 10
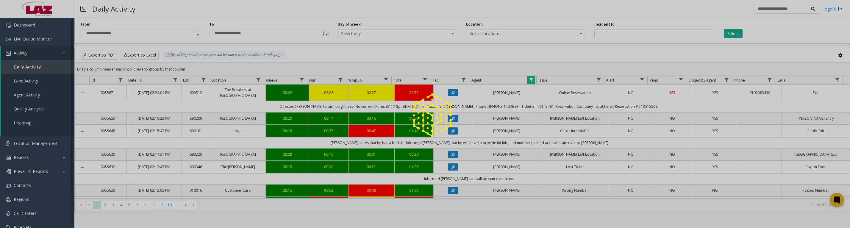
click at [529, 82] on span "Data table" at bounding box center [531, 80] width 5 height 5
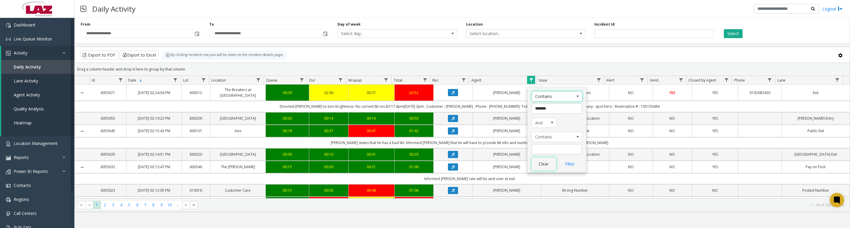
click at [535, 170] on button "Clear" at bounding box center [544, 163] width 24 height 13
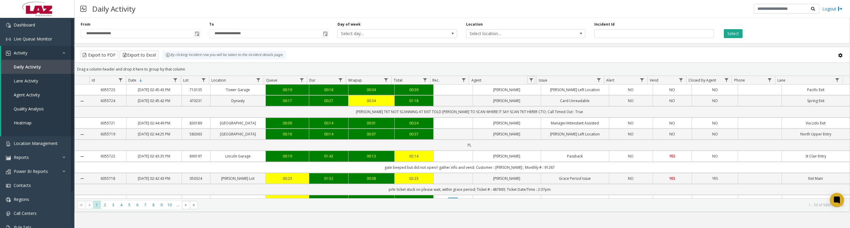
click at [532, 82] on span "Data table" at bounding box center [531, 80] width 5 height 5
click at [538, 109] on input "Agent Filter" at bounding box center [557, 109] width 51 height 10
type input "***"
click button "Filter" at bounding box center [570, 163] width 24 height 13
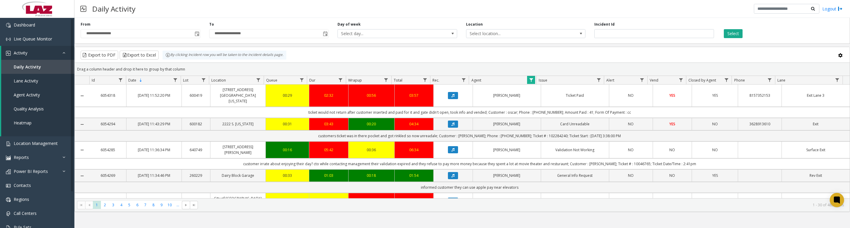
click at [452, 125] on icon "Data table" at bounding box center [453, 124] width 3 height 4
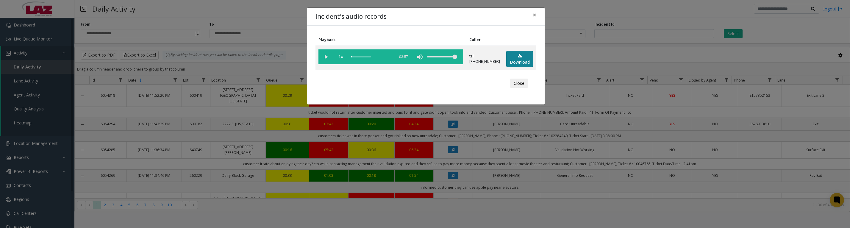
click at [522, 62] on link "Download" at bounding box center [519, 59] width 27 height 16
click at [324, 60] on vg-play-pause at bounding box center [325, 56] width 15 height 15
click at [324, 57] on vg-play-pause at bounding box center [325, 56] width 15 height 15
click at [514, 88] on button "Close" at bounding box center [519, 84] width 18 height 10
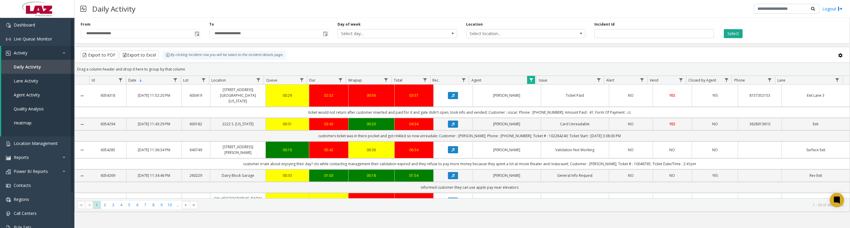
click at [452, 152] on icon "Data table" at bounding box center [453, 150] width 3 height 4
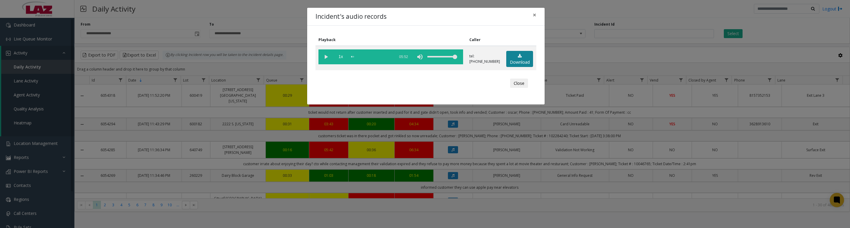
click at [518, 63] on link "Download" at bounding box center [519, 59] width 27 height 16
click at [325, 55] on vg-play-pause at bounding box center [325, 56] width 15 height 15
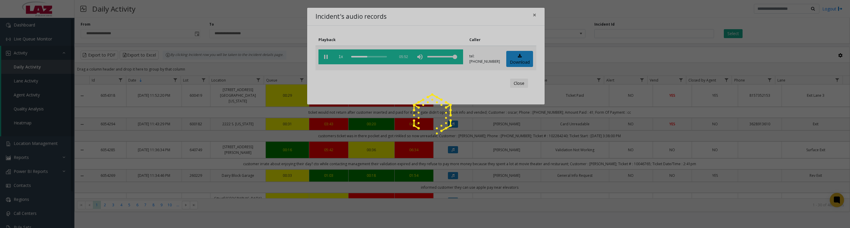
click at [517, 89] on div at bounding box center [425, 114] width 850 height 228
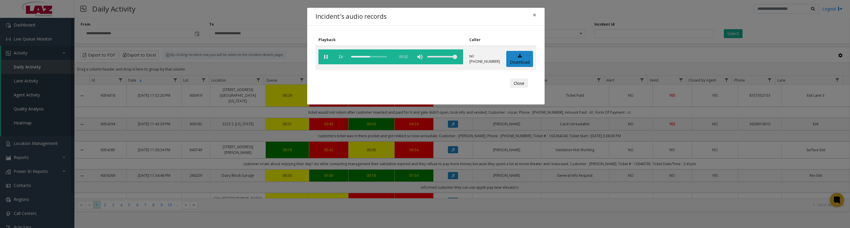
click at [513, 88] on button "Close" at bounding box center [519, 84] width 18 height 10
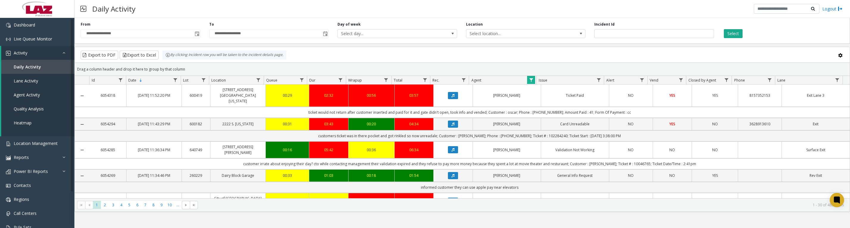
click at [529, 82] on span "Data table" at bounding box center [531, 80] width 5 height 5
click at [547, 165] on button "Clear" at bounding box center [544, 163] width 24 height 13
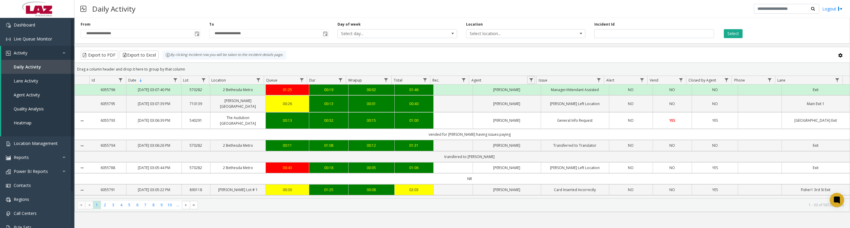
click at [534, 84] on link "Data table" at bounding box center [531, 80] width 8 height 8
click at [540, 110] on input "Agent Filter" at bounding box center [557, 109] width 51 height 10
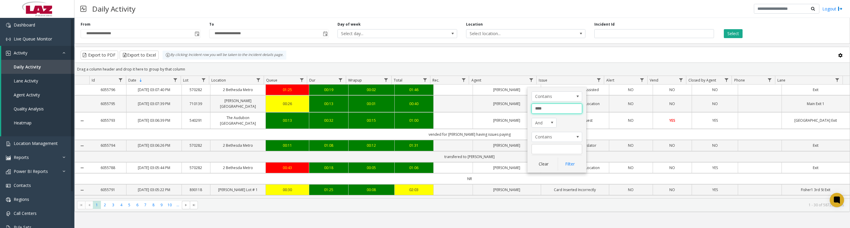
type input "*****"
click button "Filter" at bounding box center [570, 163] width 24 height 13
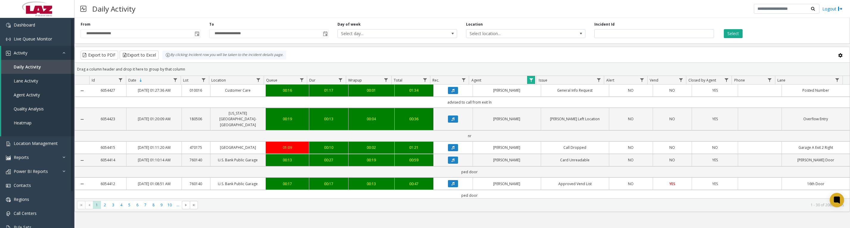
click at [448, 94] on button "Data table" at bounding box center [453, 90] width 10 height 7
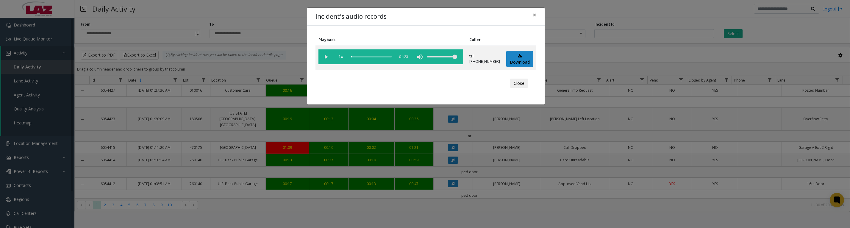
click at [518, 88] on button "Close" at bounding box center [519, 84] width 18 height 10
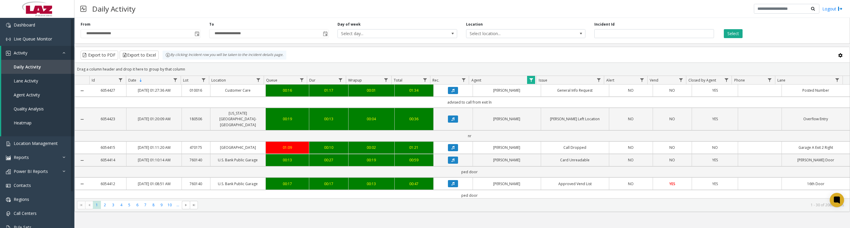
click at [454, 164] on button "Data table" at bounding box center [453, 160] width 10 height 7
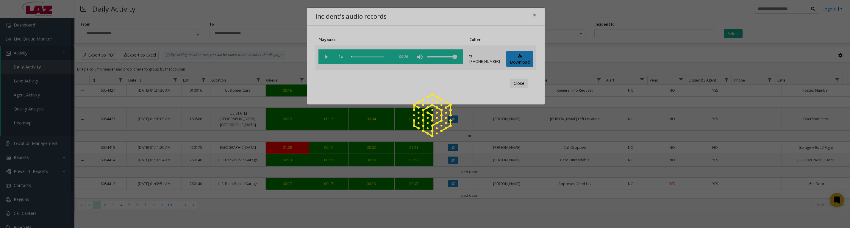
click at [514, 65] on div at bounding box center [425, 114] width 850 height 228
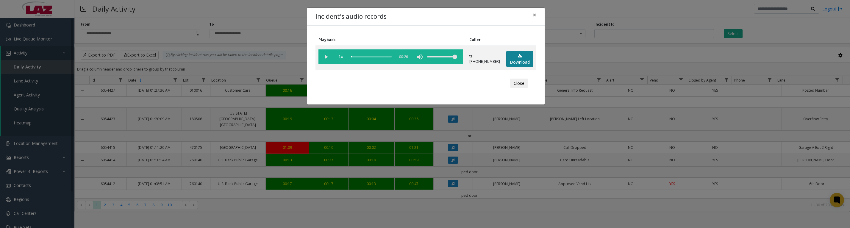
click at [521, 58] on link "Download" at bounding box center [519, 59] width 27 height 16
click at [323, 57] on vg-play-pause at bounding box center [325, 56] width 15 height 15
click at [516, 87] on button "Close" at bounding box center [519, 84] width 18 height 10
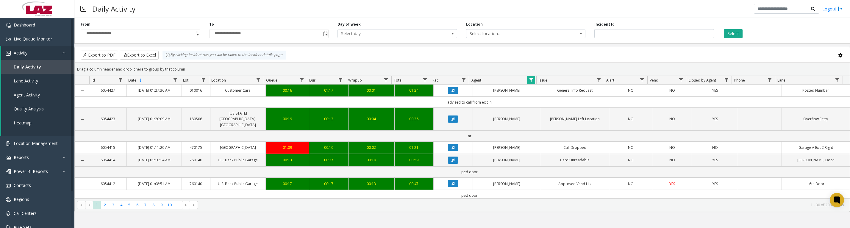
click at [530, 82] on span "Data table" at bounding box center [531, 80] width 5 height 5
click at [542, 165] on button "Clear" at bounding box center [544, 163] width 24 height 13
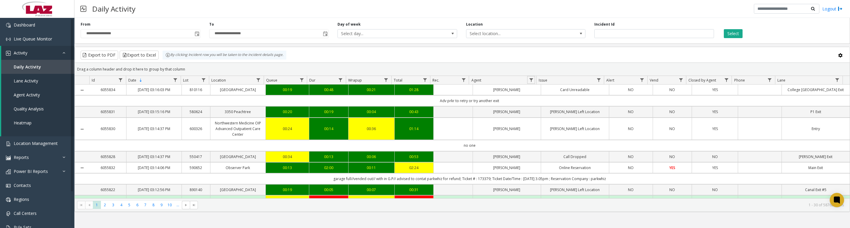
click at [533, 82] on app-root "**********" at bounding box center [425, 114] width 850 height 228
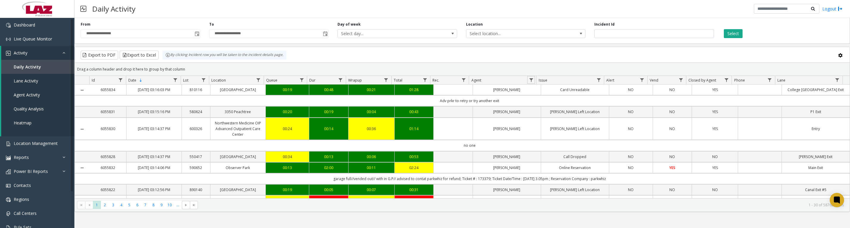
click at [530, 82] on span "Data table" at bounding box center [531, 80] width 5 height 5
click at [542, 108] on input "Agent Filter" at bounding box center [557, 109] width 51 height 10
type input "*****"
click button "Filter" at bounding box center [570, 163] width 24 height 13
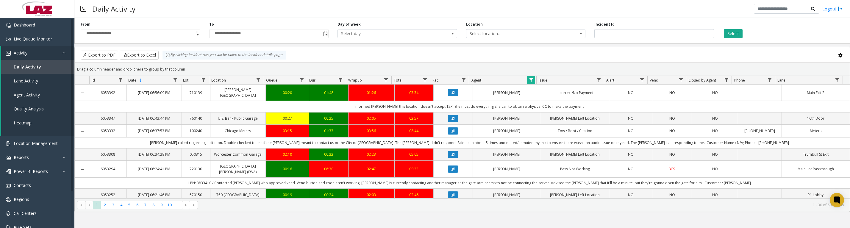
click at [452, 94] on icon "Data table" at bounding box center [453, 93] width 3 height 4
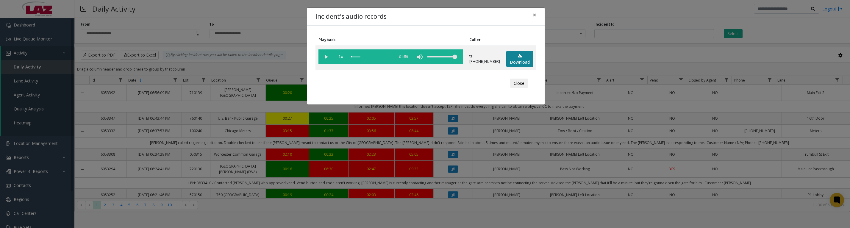
click at [515, 65] on link "Download" at bounding box center [519, 59] width 27 height 16
click at [521, 63] on link "Download" at bounding box center [519, 59] width 27 height 16
click at [325, 62] on vg-play-pause at bounding box center [325, 56] width 15 height 15
drag, startPoint x: 513, startPoint y: 89, endPoint x: 12, endPoint y: 91, distance: 501.0
click at [513, 88] on button "Close" at bounding box center [519, 84] width 18 height 10
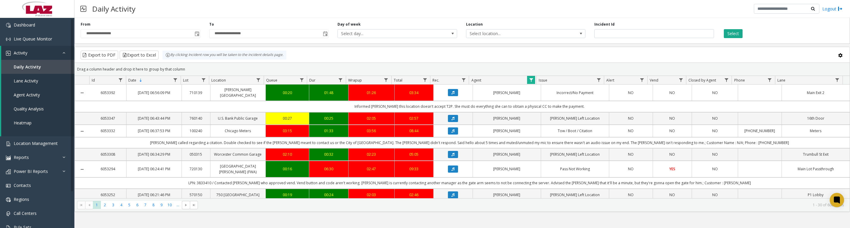
click at [530, 82] on span "Data table" at bounding box center [531, 80] width 5 height 5
click at [547, 171] on button "Clear" at bounding box center [544, 163] width 24 height 13
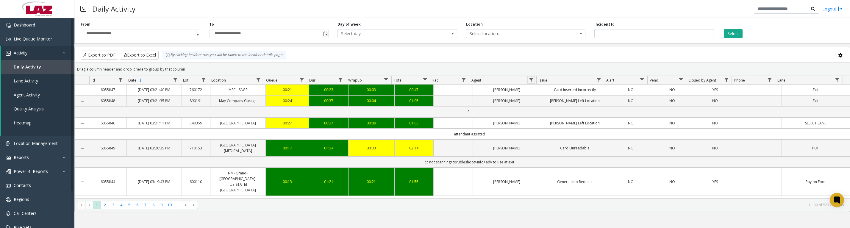
click at [533, 82] on span "Data table" at bounding box center [531, 80] width 5 height 5
click at [535, 111] on input "Agent Filter" at bounding box center [557, 109] width 51 height 10
type input "*****"
click button "Filter" at bounding box center [570, 163] width 24 height 13
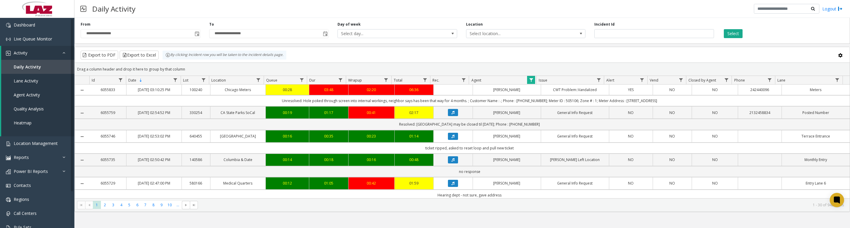
click at [452, 140] on button "Data table" at bounding box center [453, 136] width 10 height 7
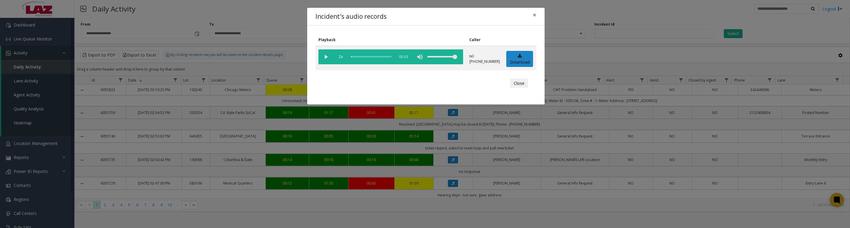
click at [516, 88] on button "Close" at bounding box center [519, 84] width 18 height 10
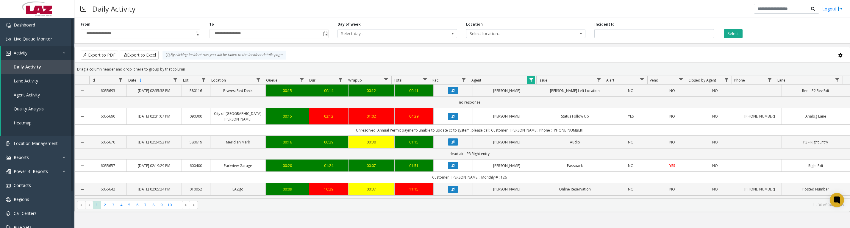
scroll to position [149, 0]
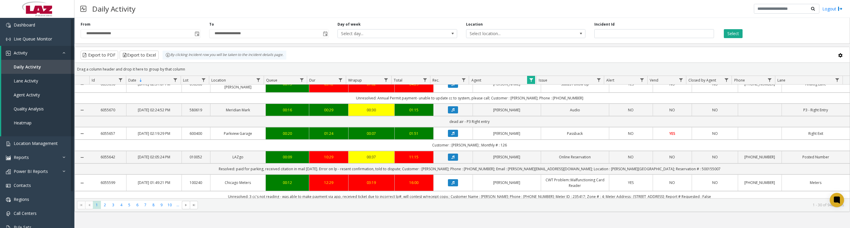
click at [449, 137] on button "Data table" at bounding box center [453, 133] width 10 height 7
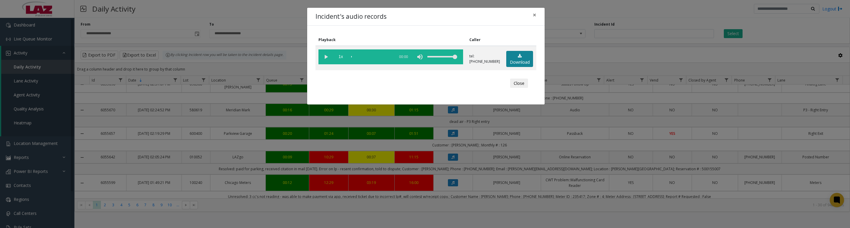
click at [514, 67] on link "Download" at bounding box center [519, 59] width 27 height 16
click at [515, 55] on link "Download" at bounding box center [519, 59] width 27 height 16
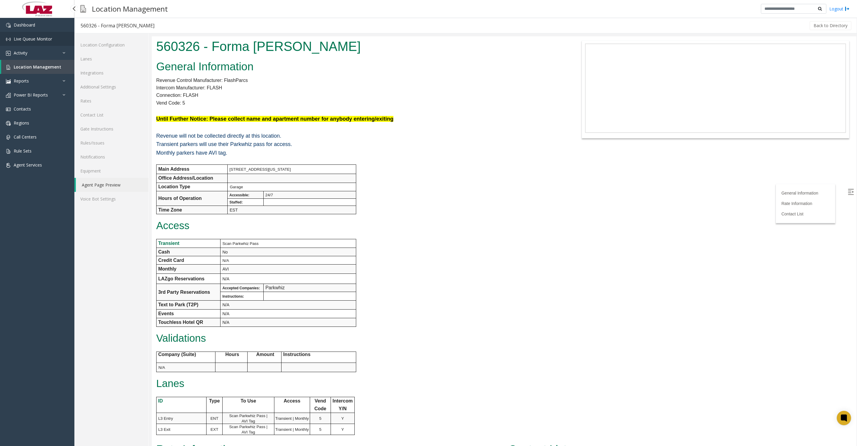
click at [17, 45] on link "Live Queue Monitor" at bounding box center [37, 39] width 74 height 14
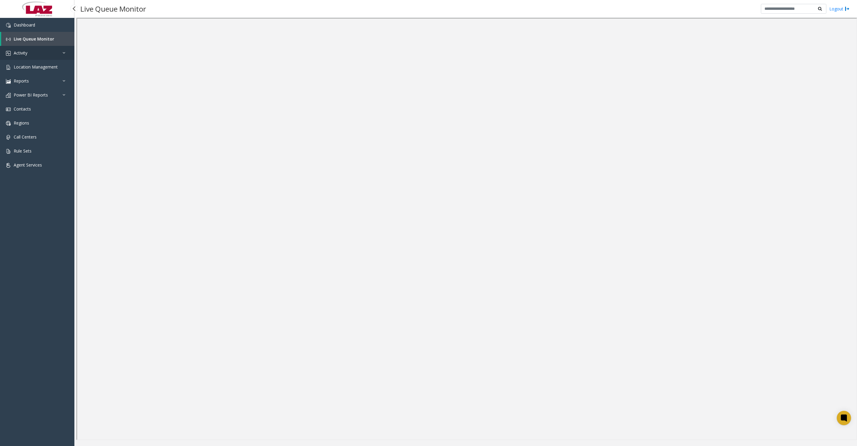
click at [25, 53] on span "Activity" at bounding box center [21, 53] width 14 height 6
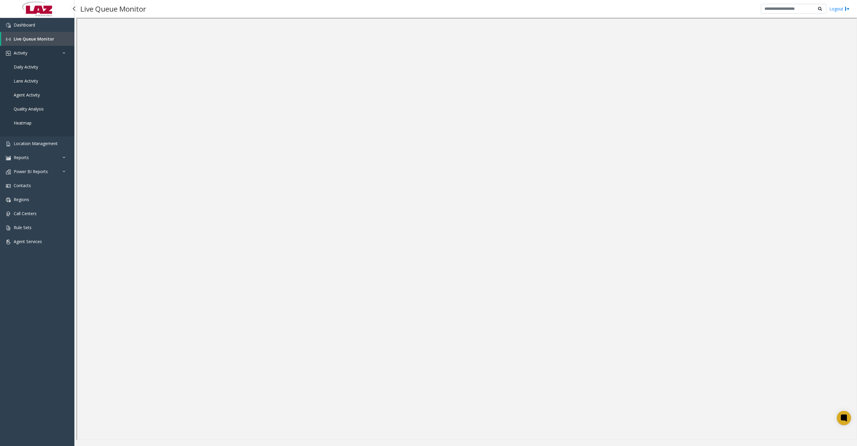
click at [14, 55] on span "Activity" at bounding box center [21, 53] width 14 height 6
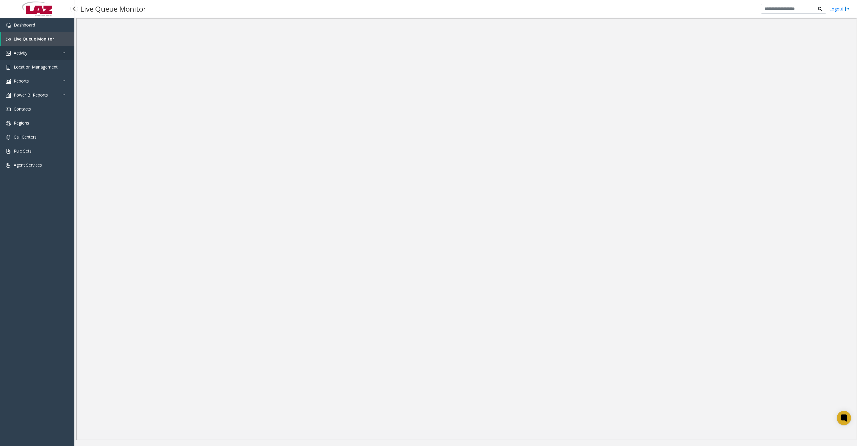
click at [14, 55] on span "Activity" at bounding box center [21, 53] width 14 height 6
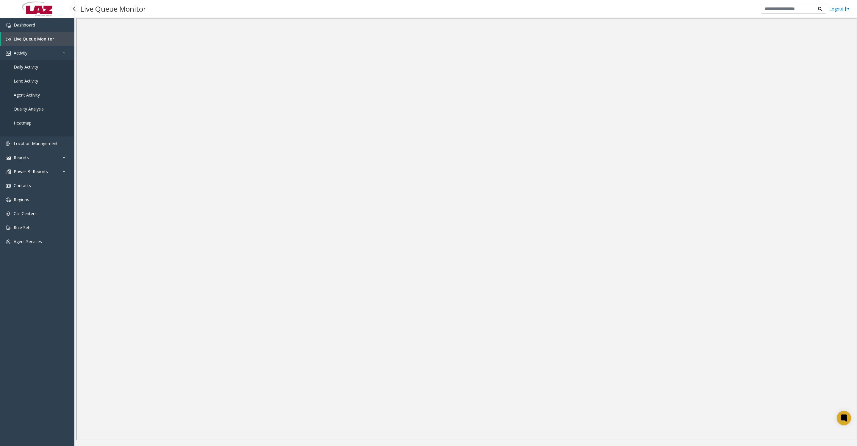
click at [22, 70] on span "Daily Activity" at bounding box center [26, 67] width 24 height 6
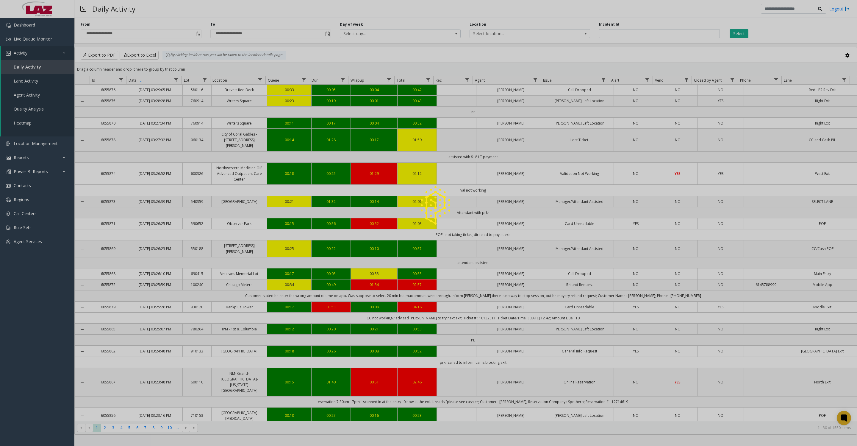
click at [623, 39] on div at bounding box center [428, 223] width 857 height 446
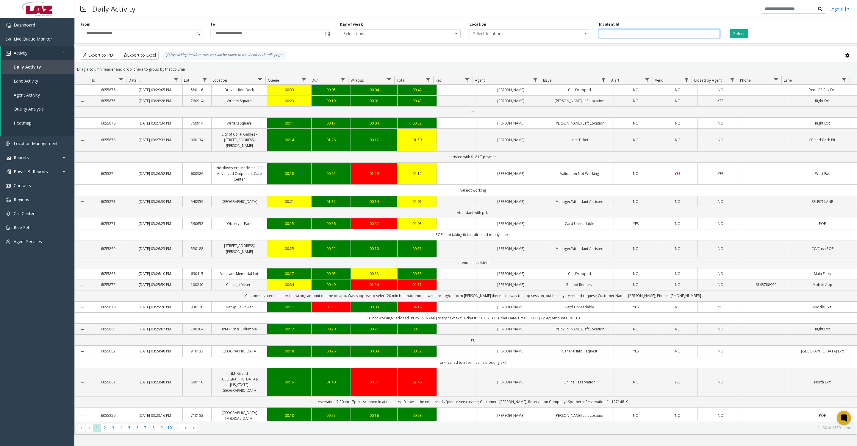
click at [655, 38] on input "number" at bounding box center [659, 33] width 121 height 9
type input "*"
click at [749, 36] on button "Select" at bounding box center [739, 33] width 19 height 9
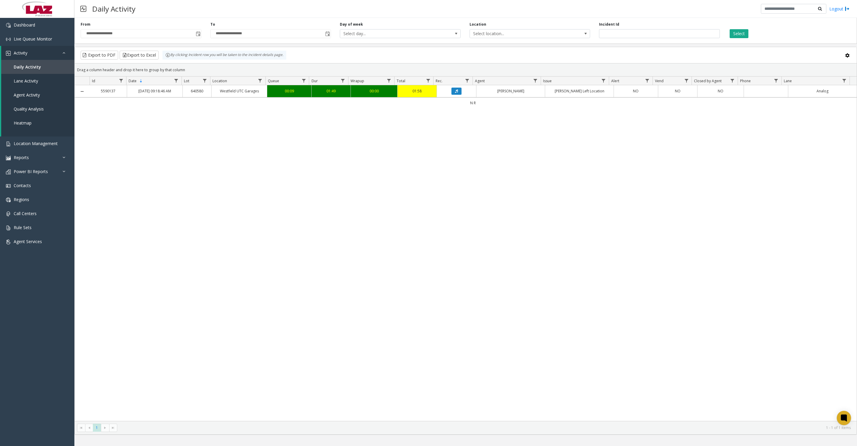
click at [457, 95] on button "Data table" at bounding box center [457, 91] width 10 height 7
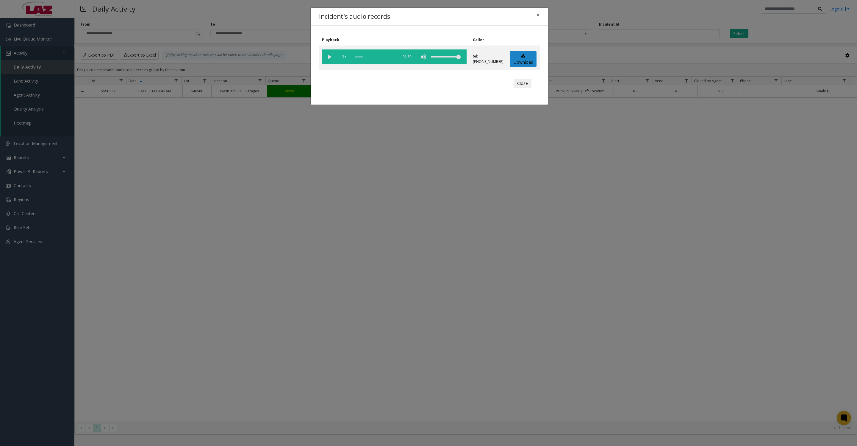
click at [329, 59] on vg-play-pause at bounding box center [329, 56] width 15 height 15
click at [515, 87] on button "Close" at bounding box center [523, 84] width 18 height 10
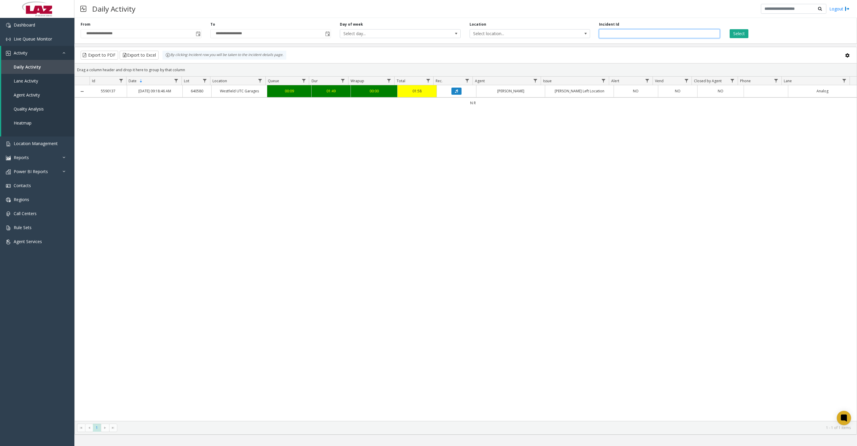
click at [645, 37] on input "*******" at bounding box center [659, 33] width 121 height 9
type input "*"
type input "*******"
click at [730, 29] on button "Select" at bounding box center [739, 33] width 19 height 9
click at [452, 97] on button "Data table" at bounding box center [457, 93] width 10 height 7
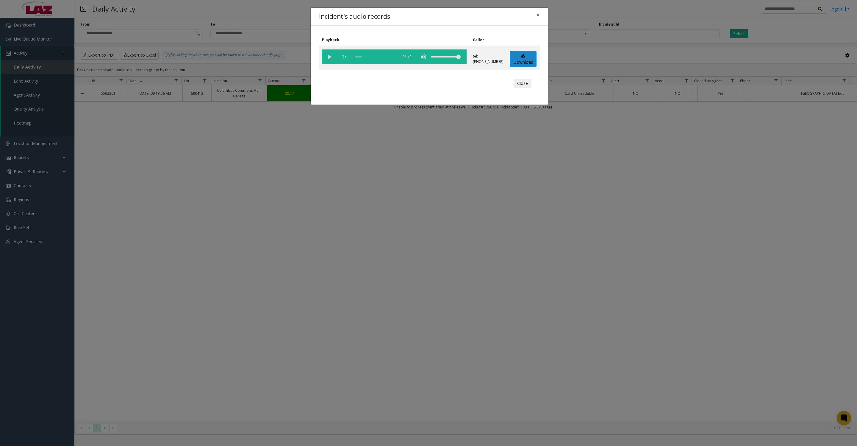
click at [331, 58] on vg-play-pause at bounding box center [329, 56] width 15 height 15
click at [330, 60] on vg-play-pause at bounding box center [329, 56] width 15 height 15
click at [514, 88] on button "Close" at bounding box center [523, 84] width 18 height 10
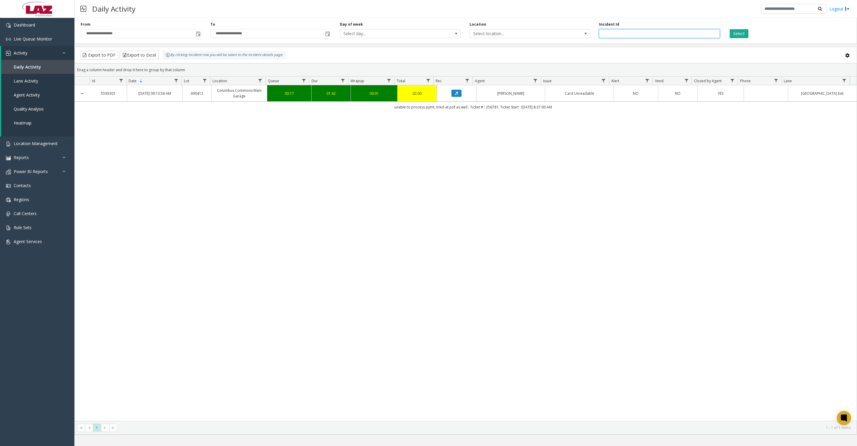
click at [607, 32] on input "*******" at bounding box center [659, 33] width 121 height 9
click at [741, 28] on div "Select" at bounding box center [789, 30] width 130 height 16
click at [741, 32] on button "Select" at bounding box center [739, 33] width 19 height 9
click at [455, 93] on icon "Data table" at bounding box center [456, 91] width 3 height 4
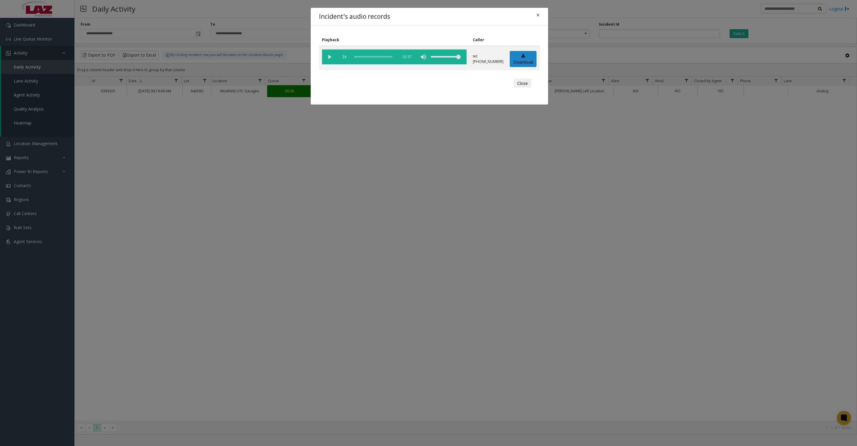
click at [329, 63] on vg-play-pause at bounding box center [329, 56] width 15 height 15
click at [534, 88] on div "Close" at bounding box center [429, 83] width 213 height 18
click at [517, 88] on button "Close" at bounding box center [523, 84] width 18 height 10
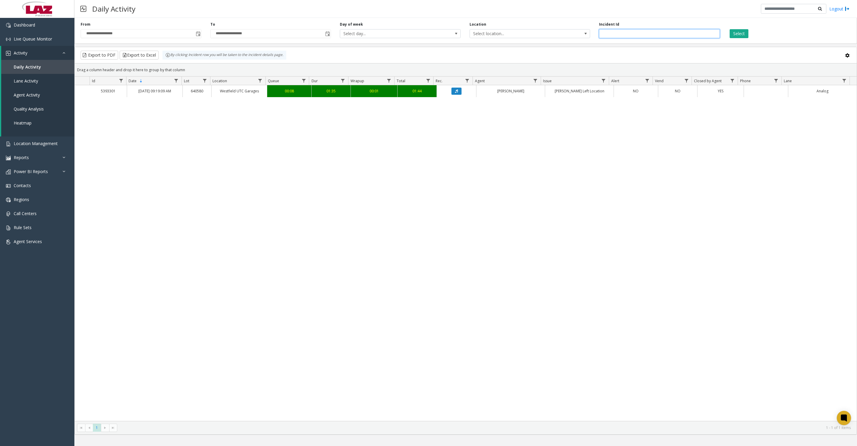
click at [640, 38] on input "*******" at bounding box center [659, 33] width 121 height 9
click at [628, 38] on input "**" at bounding box center [659, 33] width 121 height 9
type input "*******"
click at [733, 34] on button "Select" at bounding box center [739, 33] width 19 height 9
click at [455, 93] on icon "Data table" at bounding box center [456, 91] width 3 height 4
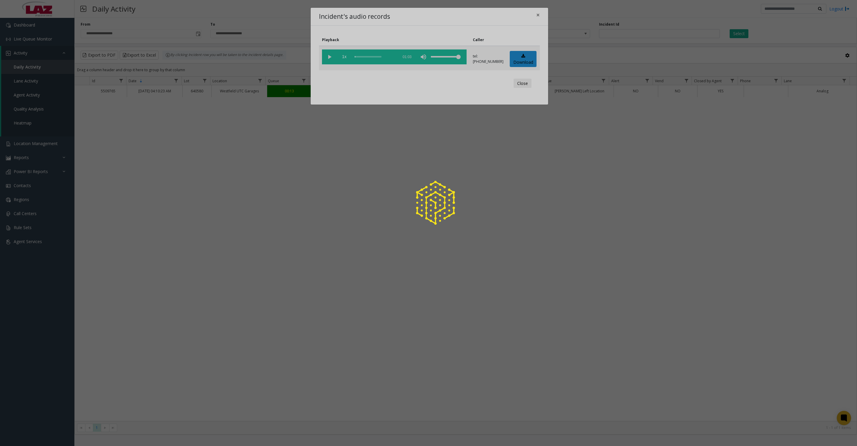
click at [331, 58] on vg-play-pause at bounding box center [329, 56] width 15 height 15
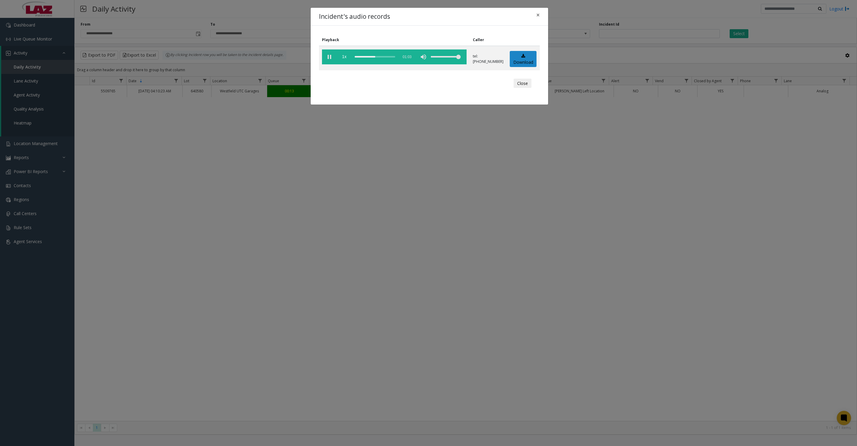
click at [330, 58] on vg-play-pause at bounding box center [329, 56] width 15 height 15
click at [524, 87] on button "Close" at bounding box center [523, 84] width 18 height 10
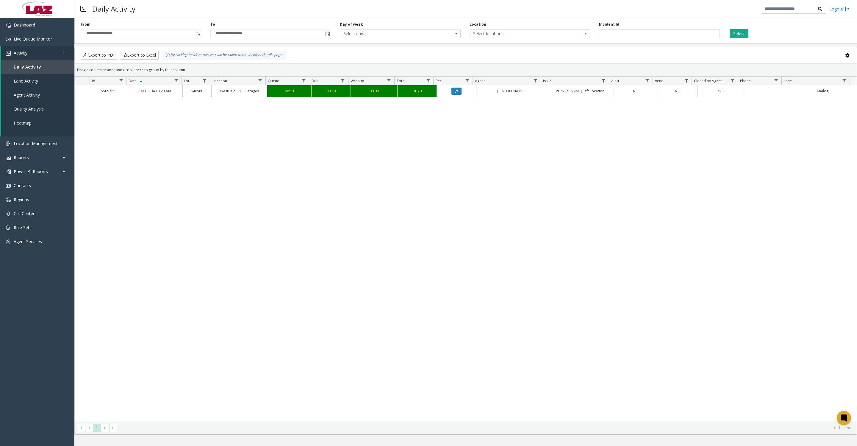
click at [455, 93] on icon "Data table" at bounding box center [456, 91] width 3 height 4
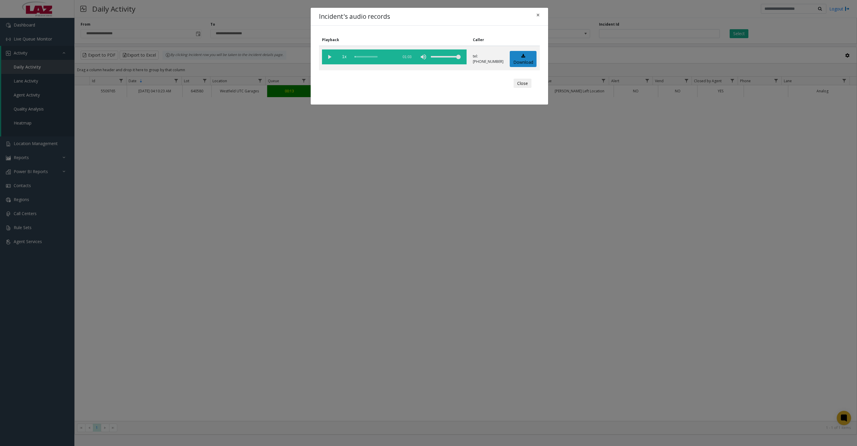
click at [331, 60] on vg-play-pause at bounding box center [329, 56] width 15 height 15
click at [327, 56] on vg-play-pause at bounding box center [329, 56] width 15 height 15
click at [518, 87] on button "Close" at bounding box center [523, 84] width 18 height 10
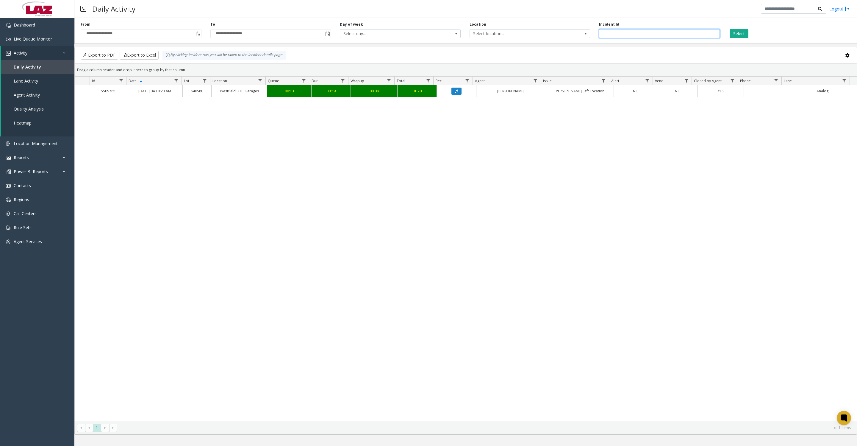
drag, startPoint x: 647, startPoint y: 34, endPoint x: 600, endPoint y: 37, distance: 47.4
click at [600, 37] on input "*******" at bounding box center [659, 33] width 121 height 9
click at [199, 32] on span "Toggle popup" at bounding box center [198, 34] width 7 height 10
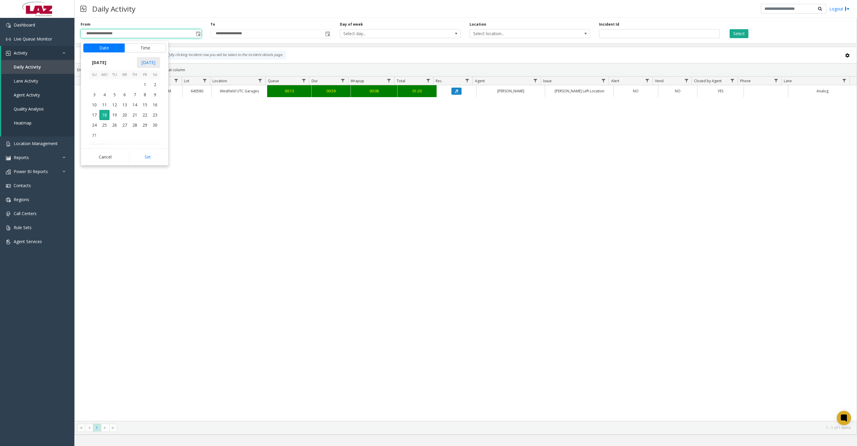
click at [140, 46] on button "Time" at bounding box center [145, 47] width 42 height 9
click at [97, 134] on span "8" at bounding box center [98, 133] width 2 height 6
click at [155, 99] on span "AM" at bounding box center [156, 97] width 7 height 6
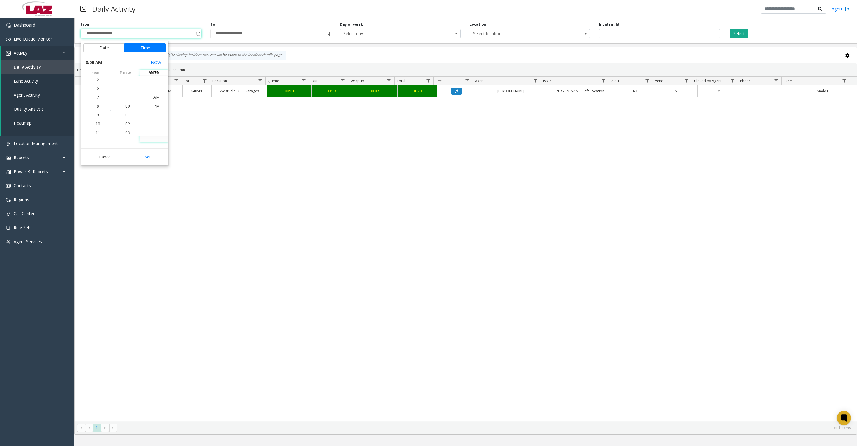
scroll to position [0, 0]
click at [140, 162] on button "Set" at bounding box center [148, 156] width 38 height 13
type input "**********"
click at [514, 38] on span "Select location..." at bounding box center [518, 33] width 96 height 8
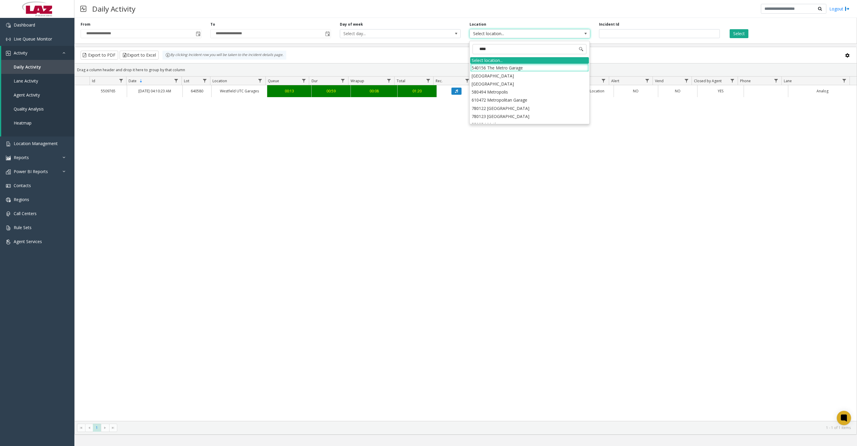
type input "*****"
click at [476, 71] on li "100240 Chicago Meters" at bounding box center [529, 68] width 119 height 8
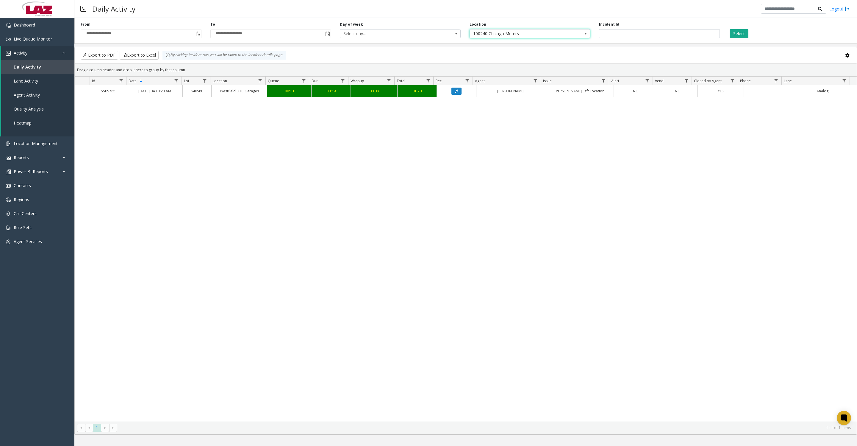
click at [747, 36] on button "Select" at bounding box center [739, 33] width 19 height 9
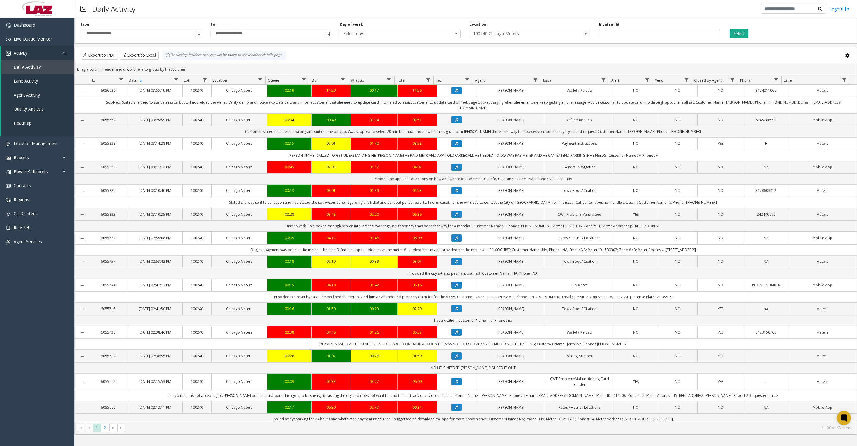
click at [734, 34] on button "Select" at bounding box center [739, 33] width 19 height 9
click at [138, 59] on button "Export to Excel" at bounding box center [139, 55] width 39 height 9
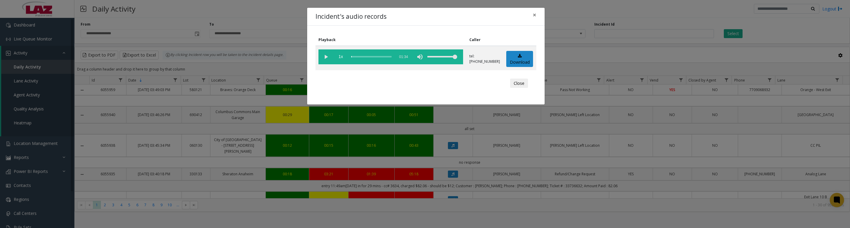
scroll to position [149, 0]
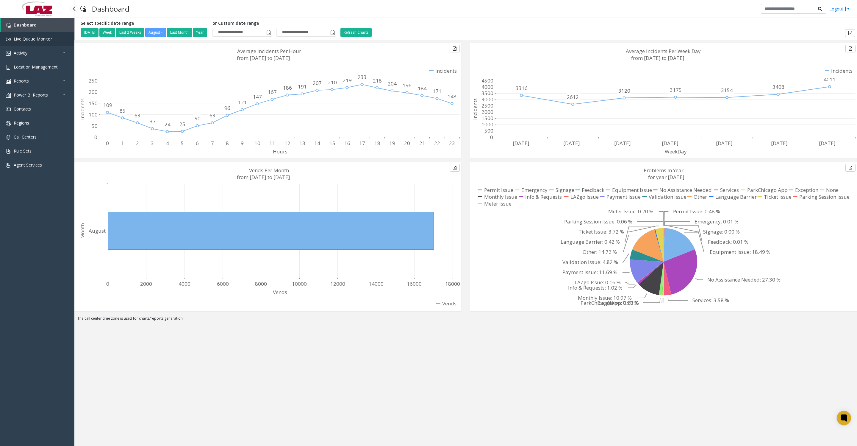
click at [44, 37] on span "Live Queue Monitor" at bounding box center [33, 39] width 38 height 6
